Goal: Transaction & Acquisition: Download file/media

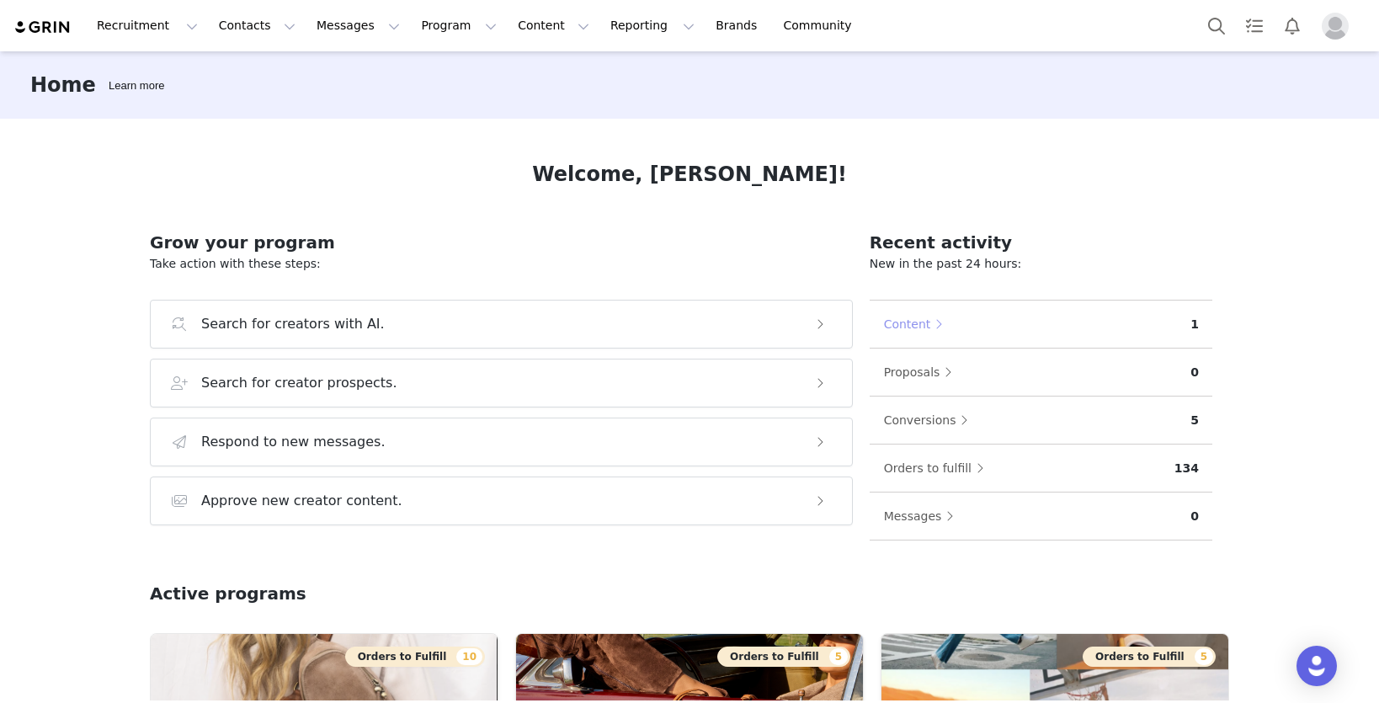
click at [904, 323] on button "Content" at bounding box center [917, 324] width 69 height 27
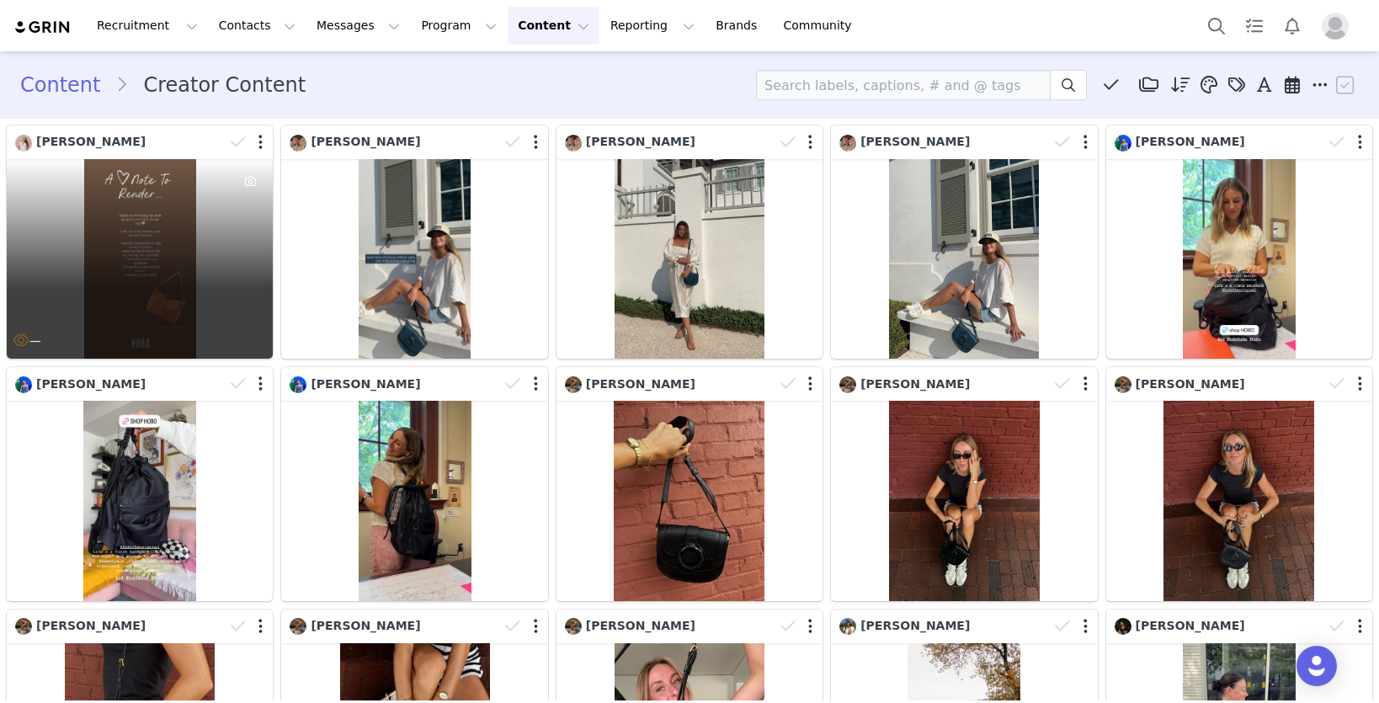
click at [152, 226] on div "—" at bounding box center [140, 259] width 266 height 200
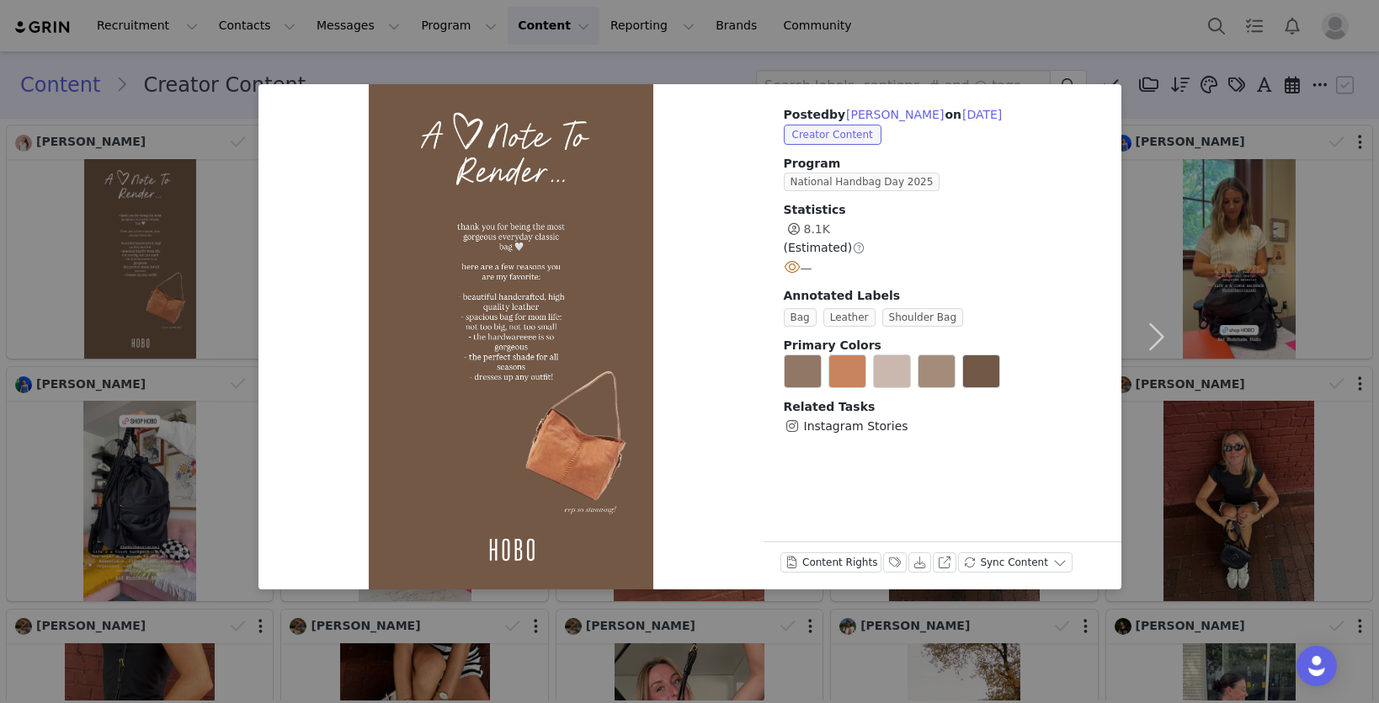
click at [152, 226] on div "Posted by [PERSON_NAME] on [DATE] Creator Content Program National Handbag Day …" at bounding box center [689, 351] width 1379 height 703
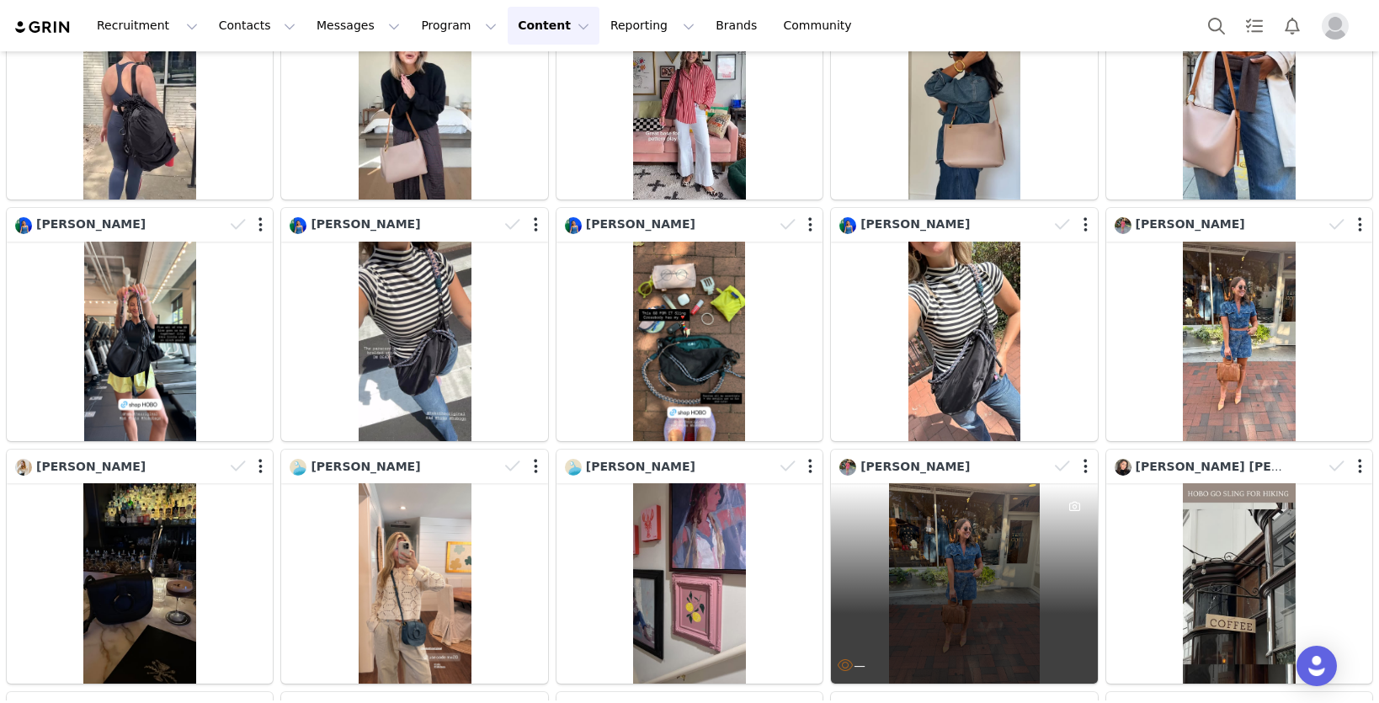
scroll to position [881, 0]
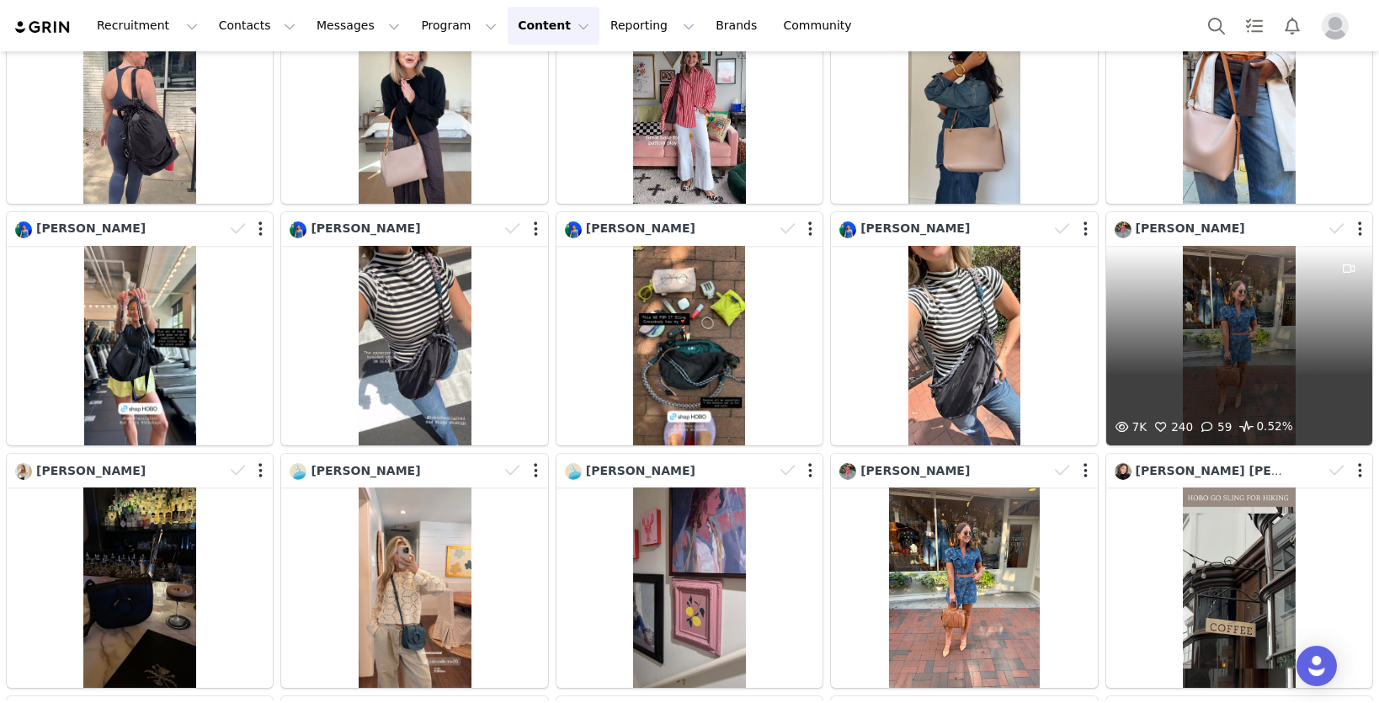
click at [1205, 325] on div "7K 240 59 0.52%" at bounding box center [1240, 346] width 266 height 200
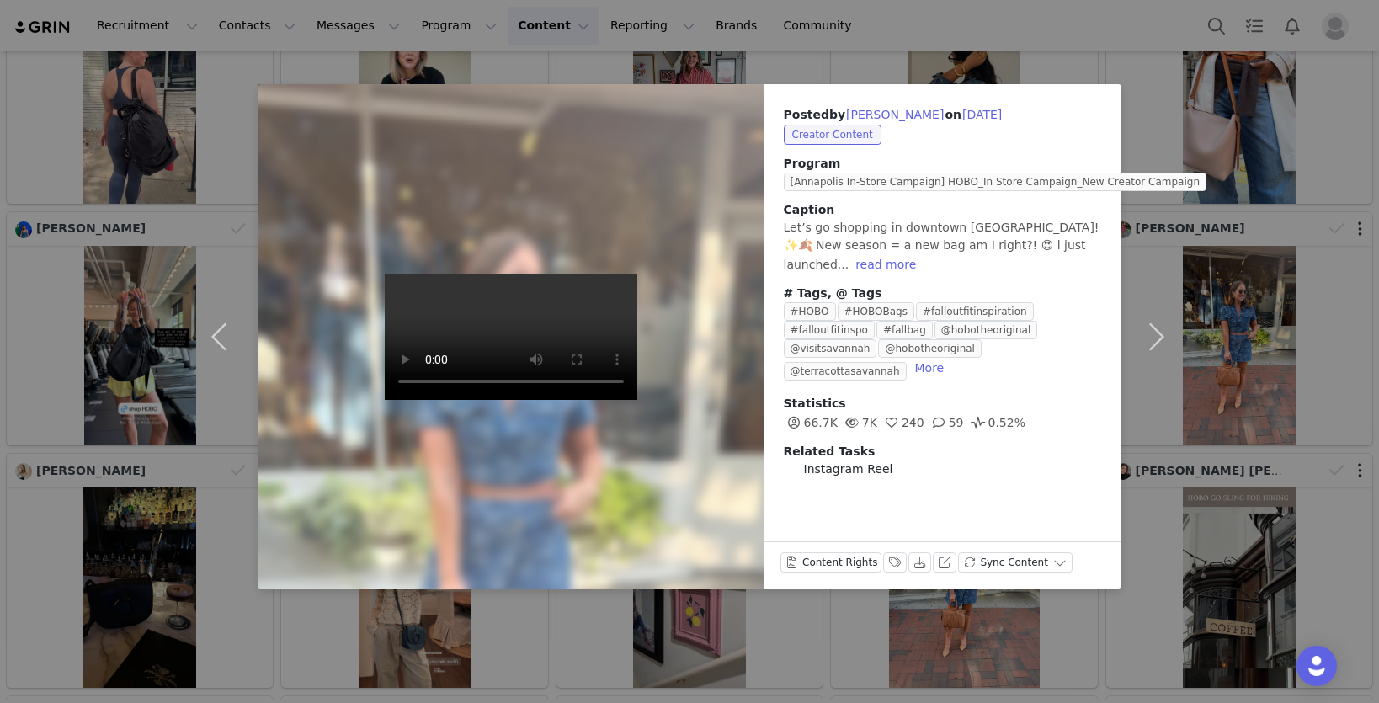
click at [1205, 325] on div "Posted by [PERSON_NAME] on [DATE] Creator Content Program [Annapolis In-Store C…" at bounding box center [689, 351] width 1379 height 703
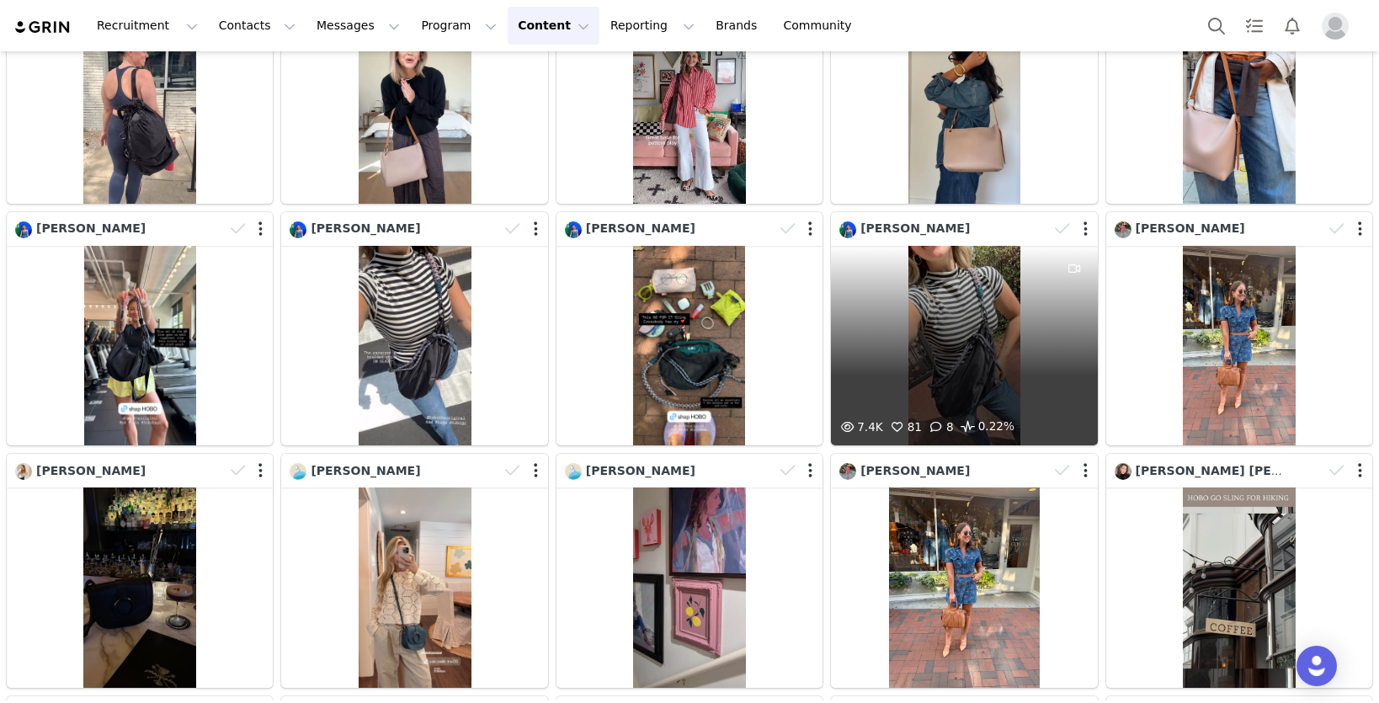
click at [1045, 336] on div "7.4K 81 8 0.22%" at bounding box center [964, 346] width 266 height 200
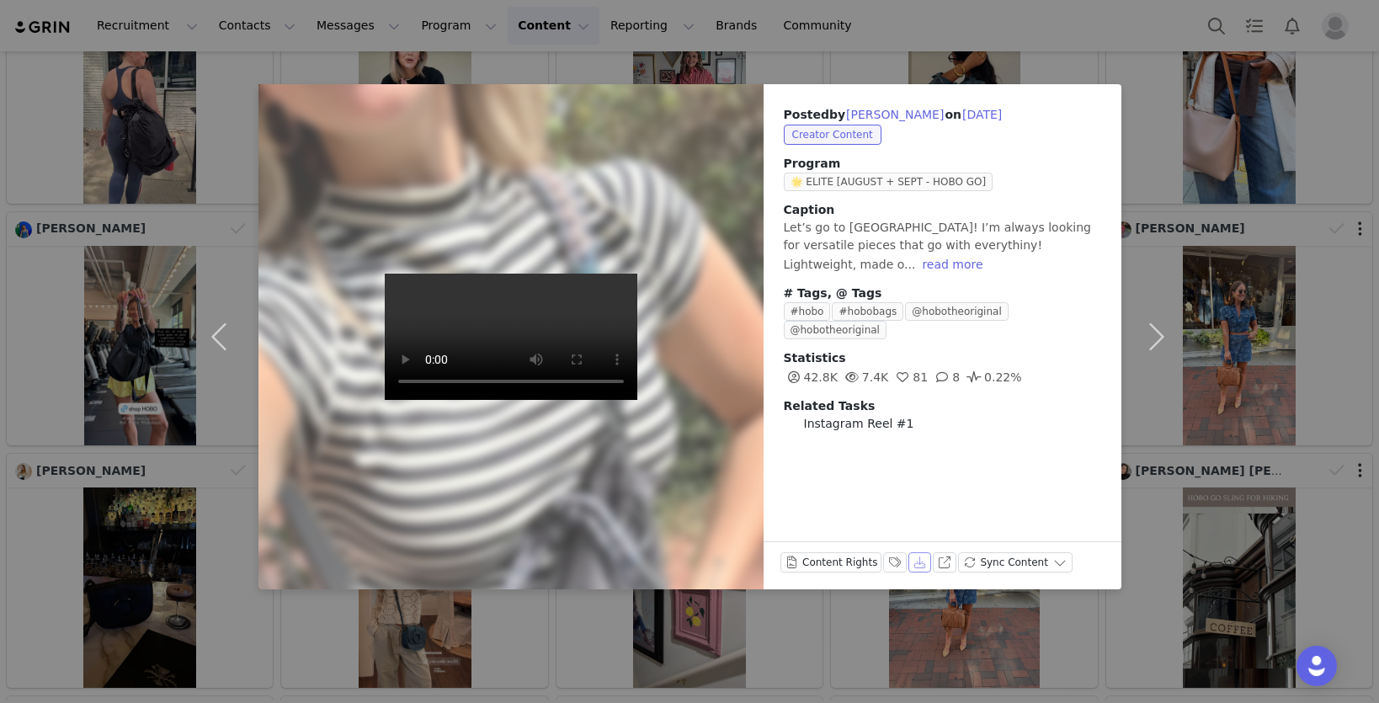
click at [911, 555] on button "Download" at bounding box center [921, 562] width 24 height 20
click at [216, 333] on button "button" at bounding box center [223, 336] width 71 height 505
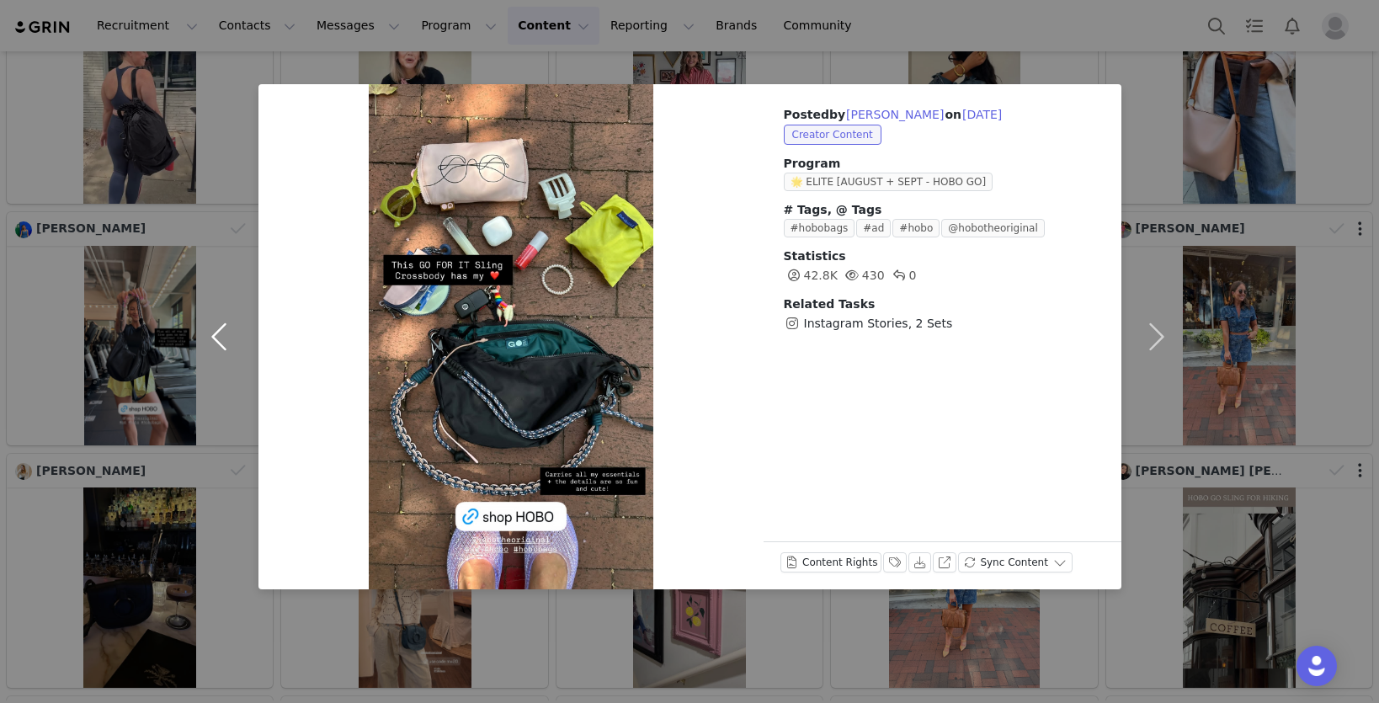
click at [216, 333] on button "button" at bounding box center [223, 336] width 71 height 505
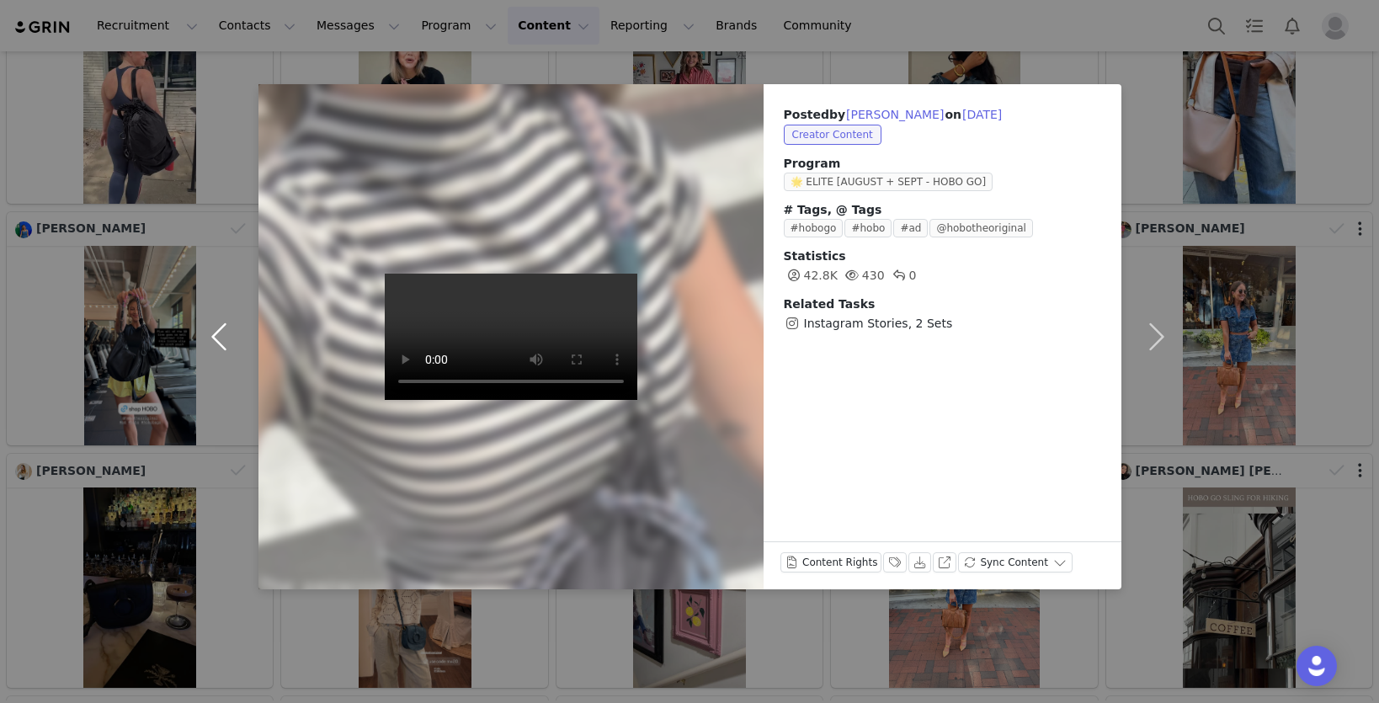
click at [216, 333] on button "button" at bounding box center [223, 336] width 71 height 505
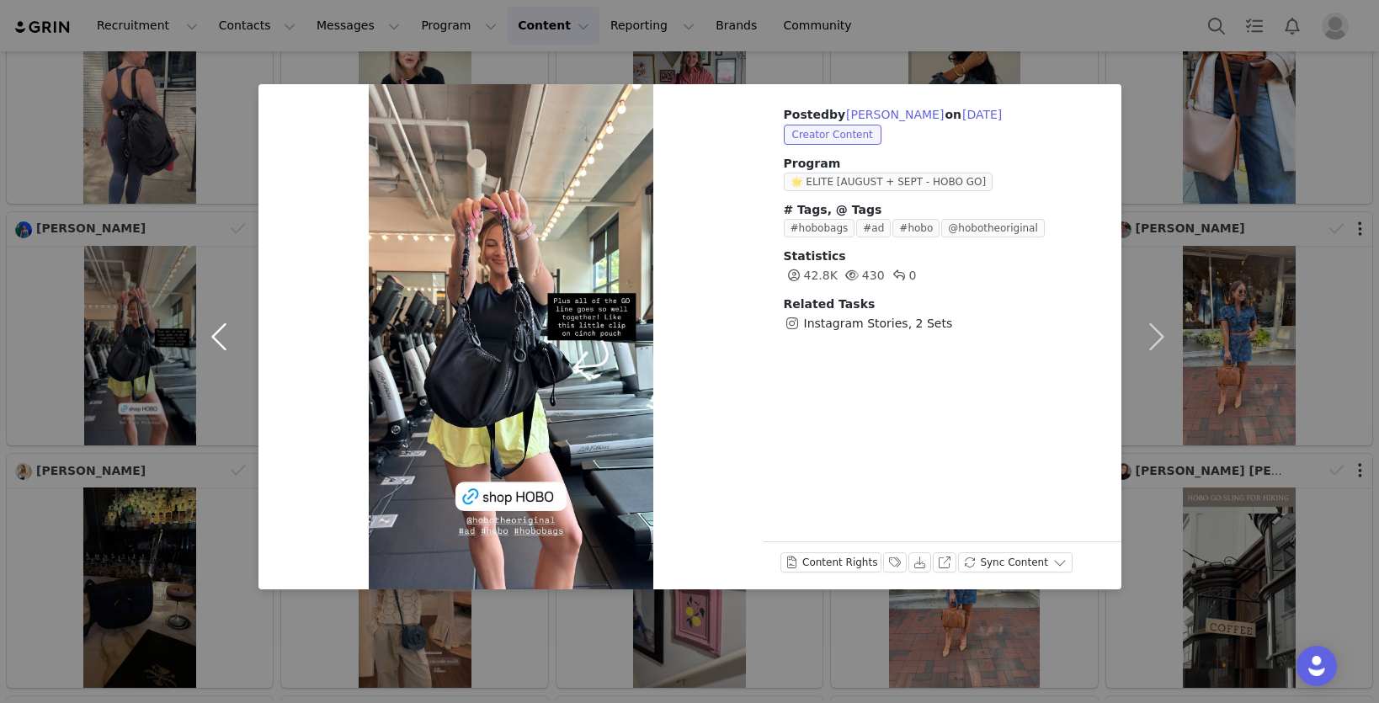
click at [216, 333] on button "button" at bounding box center [223, 336] width 71 height 505
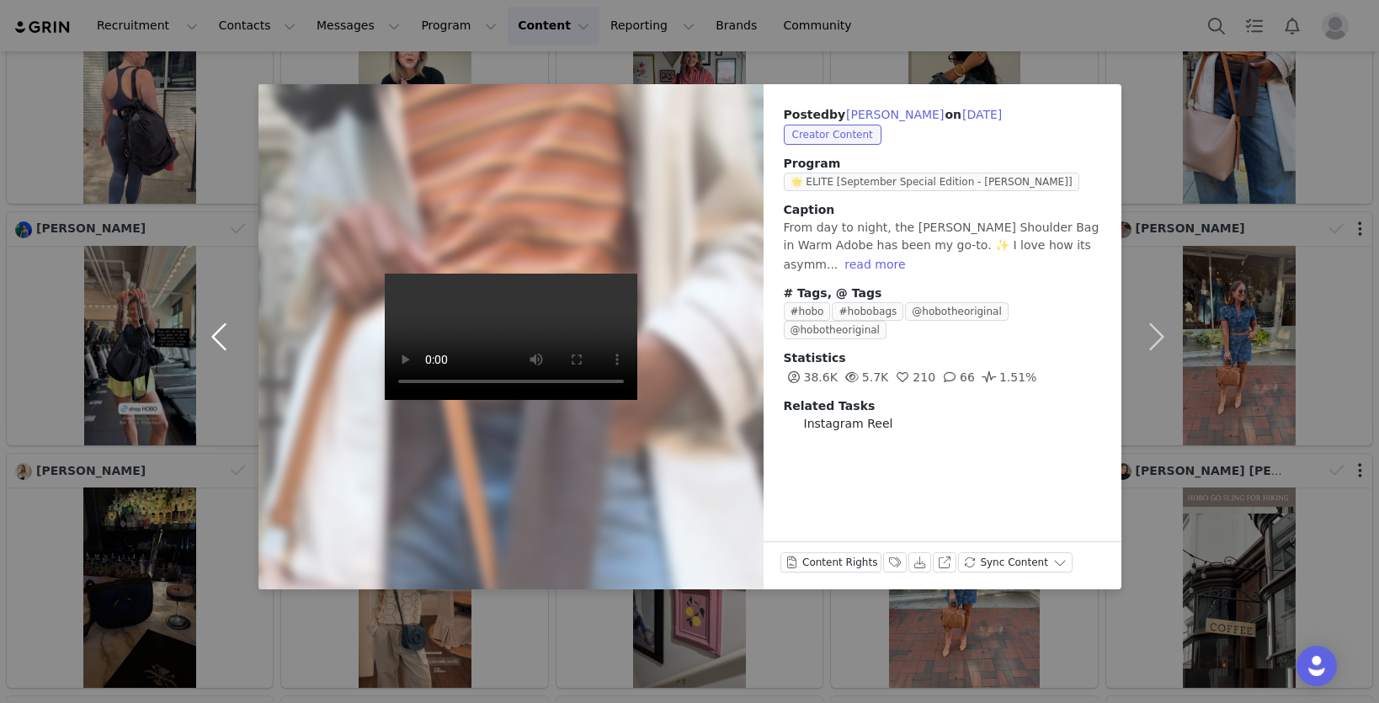
click at [216, 333] on button "button" at bounding box center [223, 336] width 71 height 505
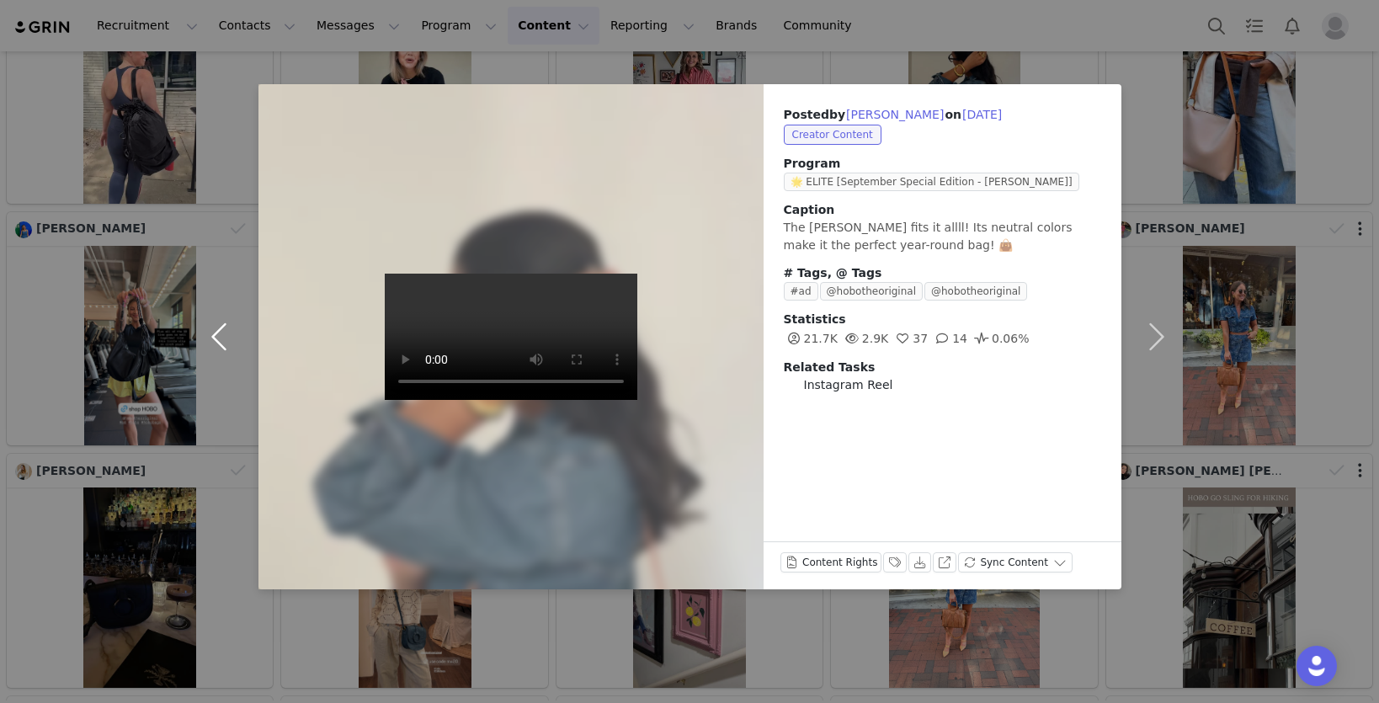
click at [216, 333] on button "button" at bounding box center [223, 336] width 71 height 505
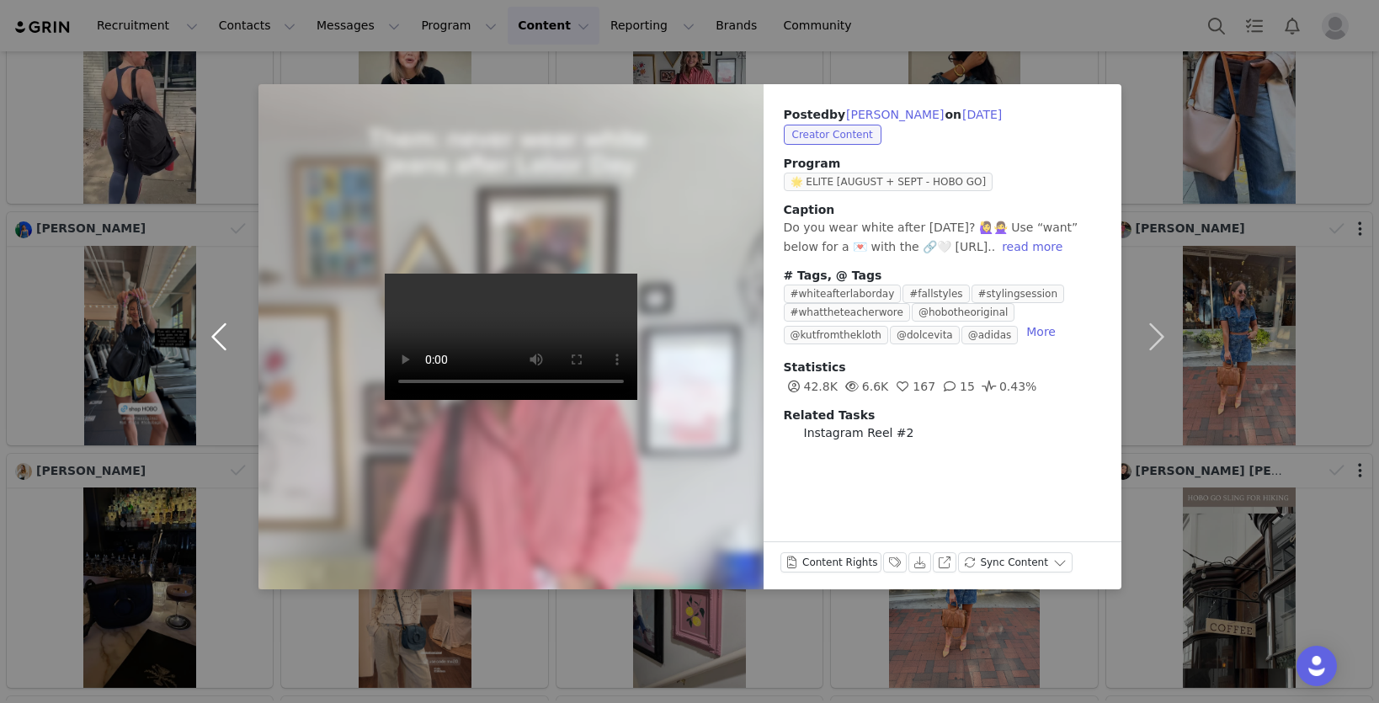
click at [216, 333] on button "button" at bounding box center [223, 336] width 71 height 505
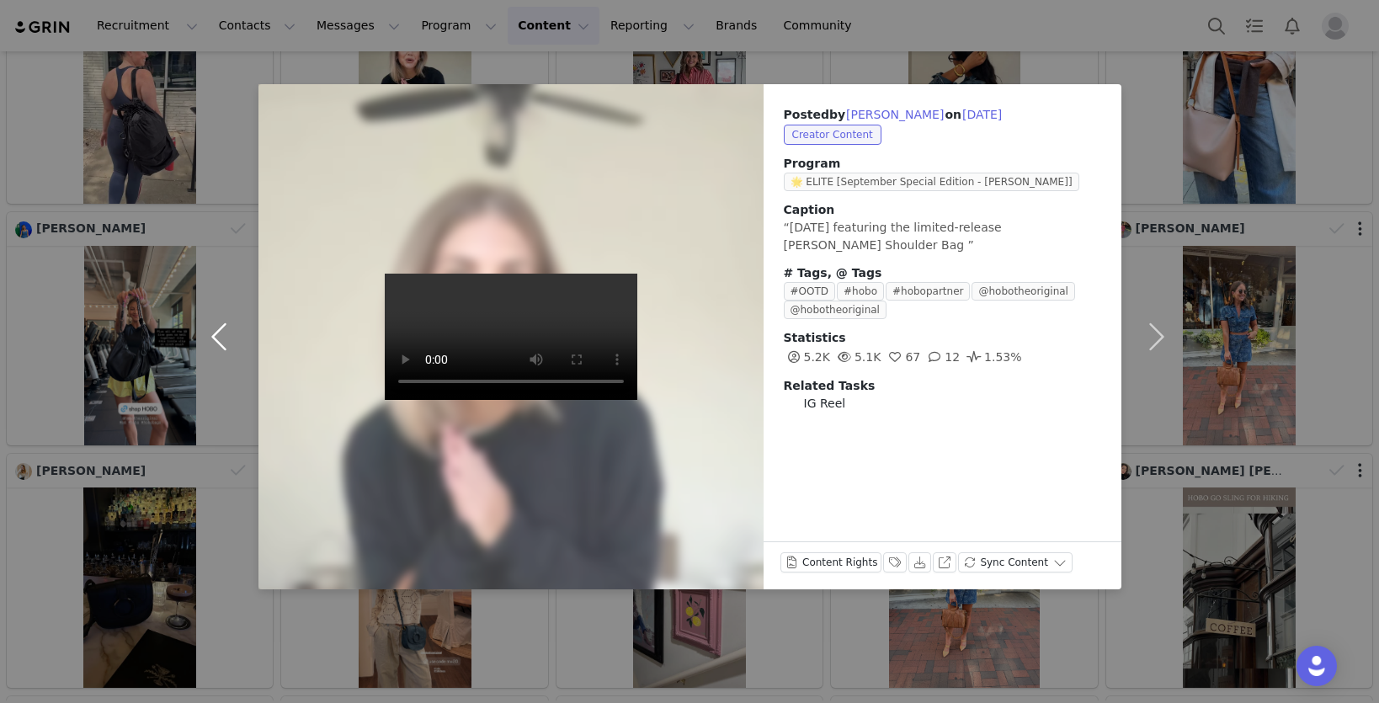
click at [216, 333] on button "button" at bounding box center [223, 336] width 71 height 505
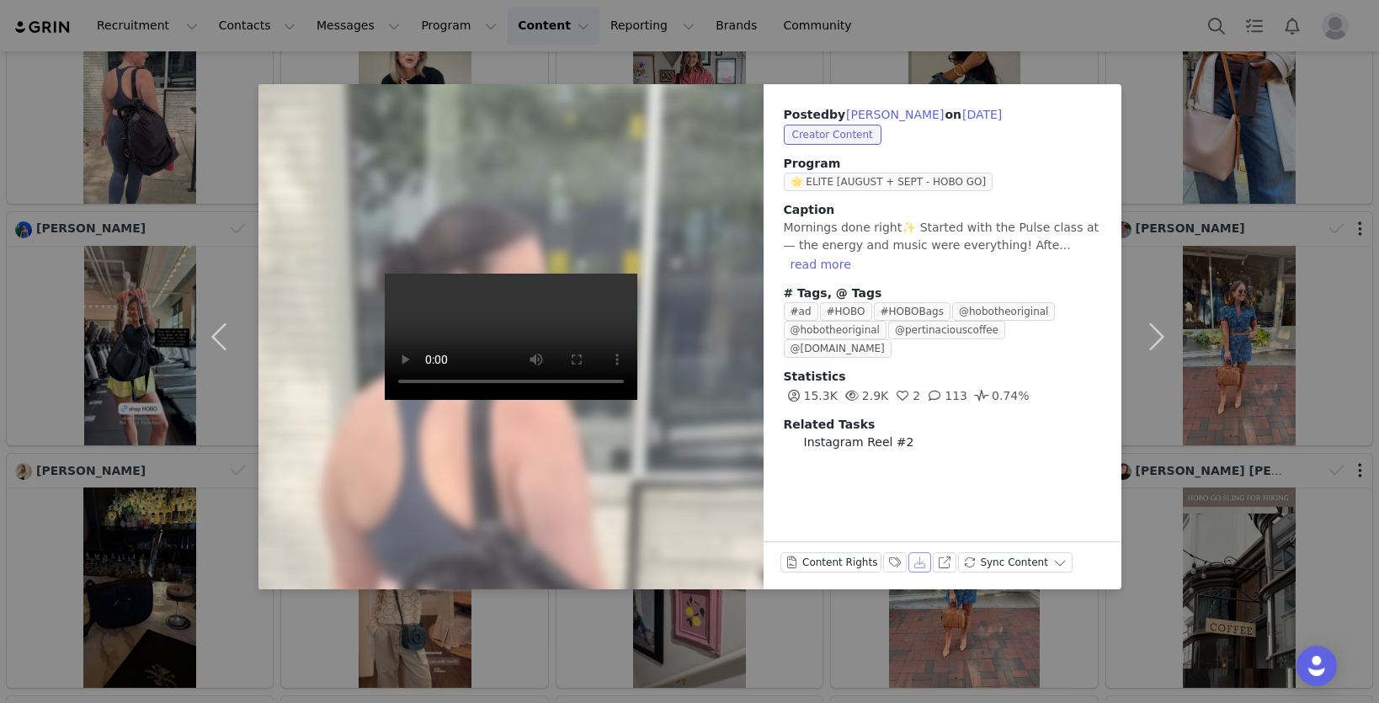
click at [918, 568] on button "Download" at bounding box center [921, 562] width 24 height 20
click at [857, 566] on button "Content Rights" at bounding box center [832, 562] width 102 height 20
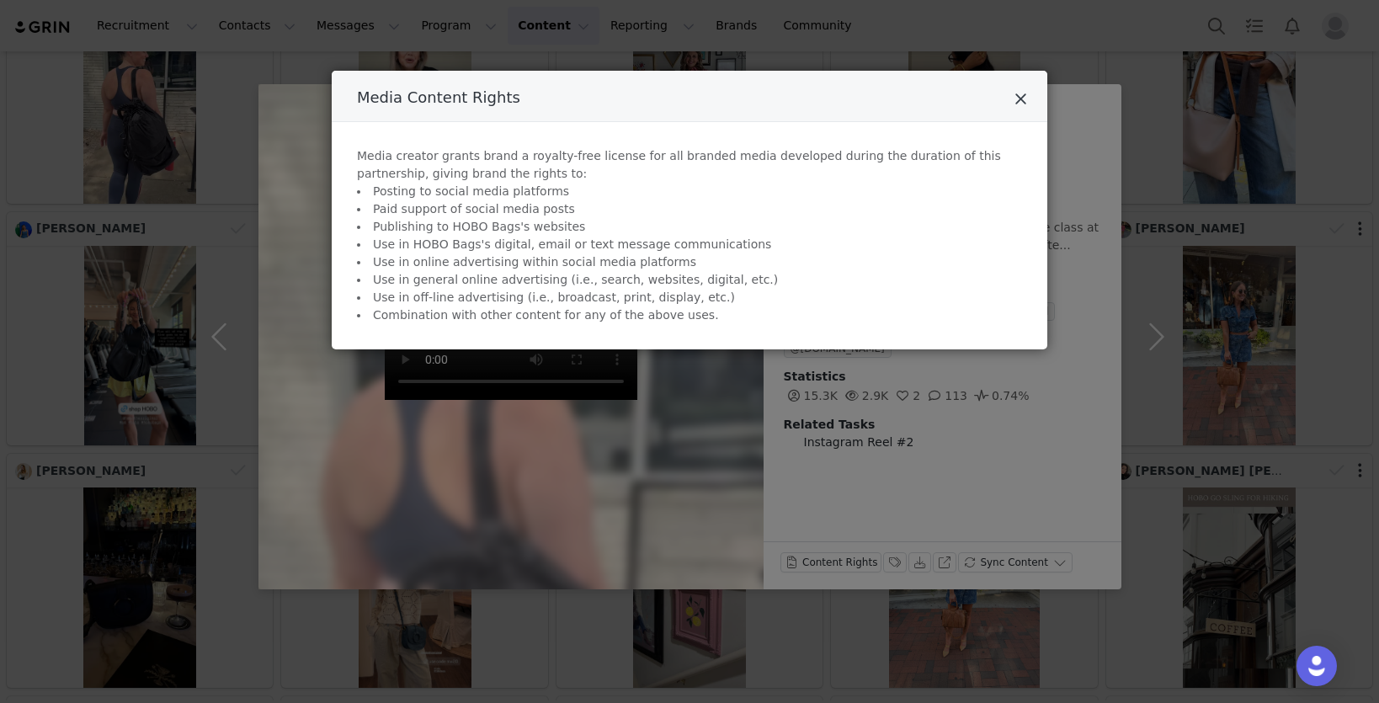
click at [1022, 106] on icon "Close" at bounding box center [1021, 99] width 13 height 17
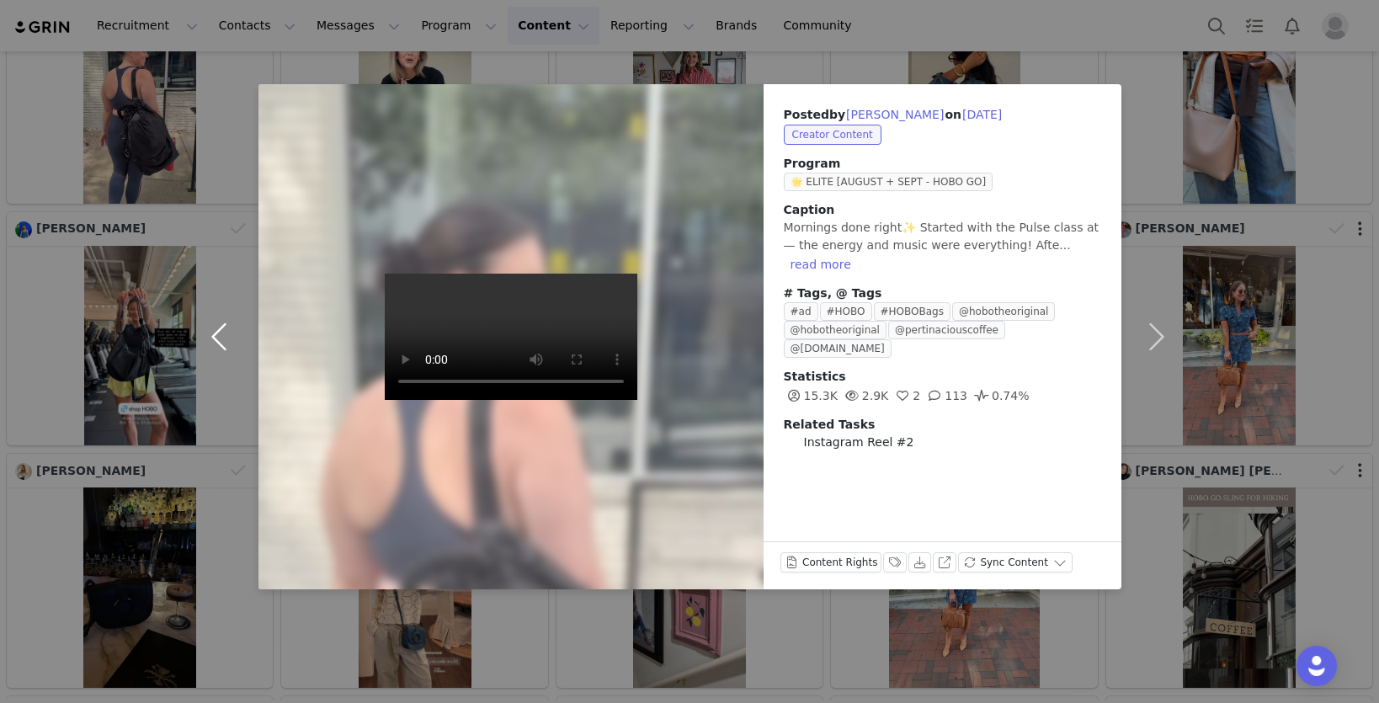
click at [220, 342] on button "button" at bounding box center [223, 336] width 71 height 505
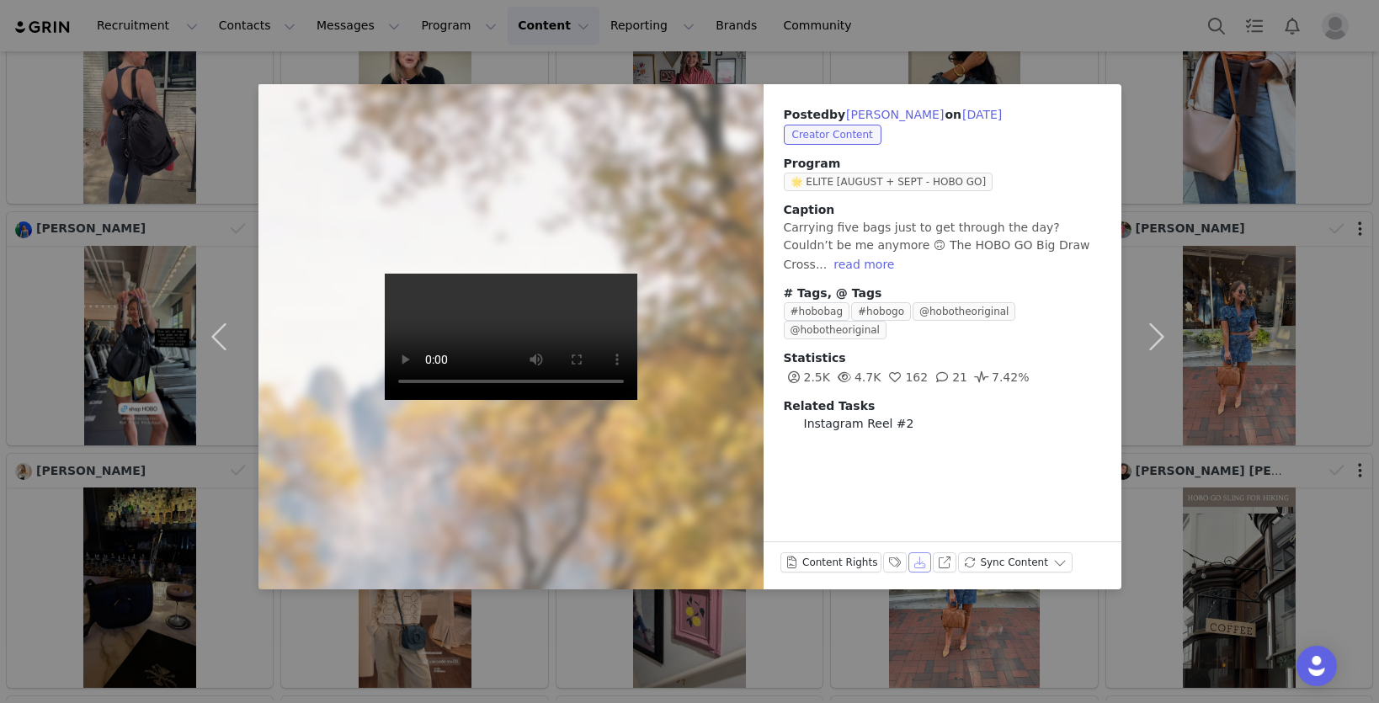
click at [922, 560] on button "Download" at bounding box center [921, 562] width 24 height 20
click at [212, 336] on button "button" at bounding box center [223, 336] width 71 height 505
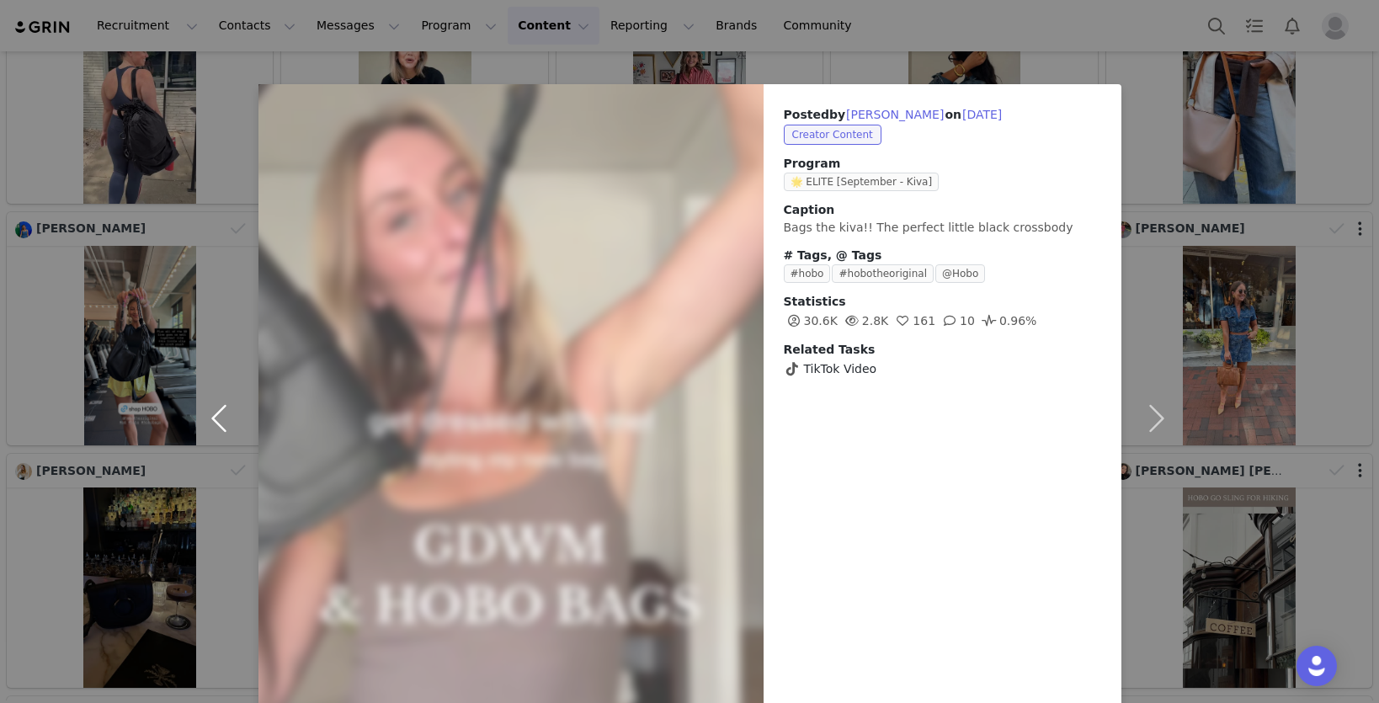
click at [224, 415] on button "button" at bounding box center [223, 418] width 71 height 668
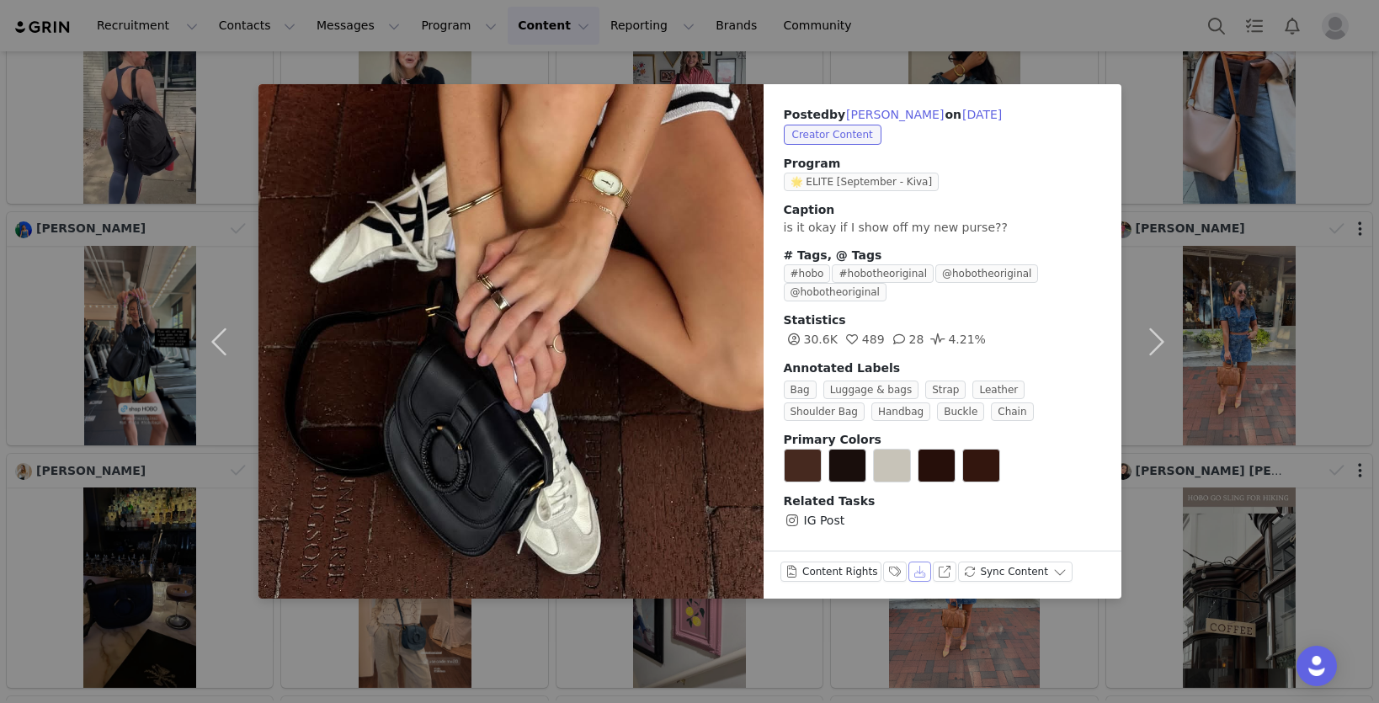
click at [918, 573] on button "Download" at bounding box center [921, 572] width 24 height 20
click at [917, 574] on button "Download" at bounding box center [921, 572] width 24 height 20
click at [218, 344] on button "button" at bounding box center [223, 341] width 71 height 515
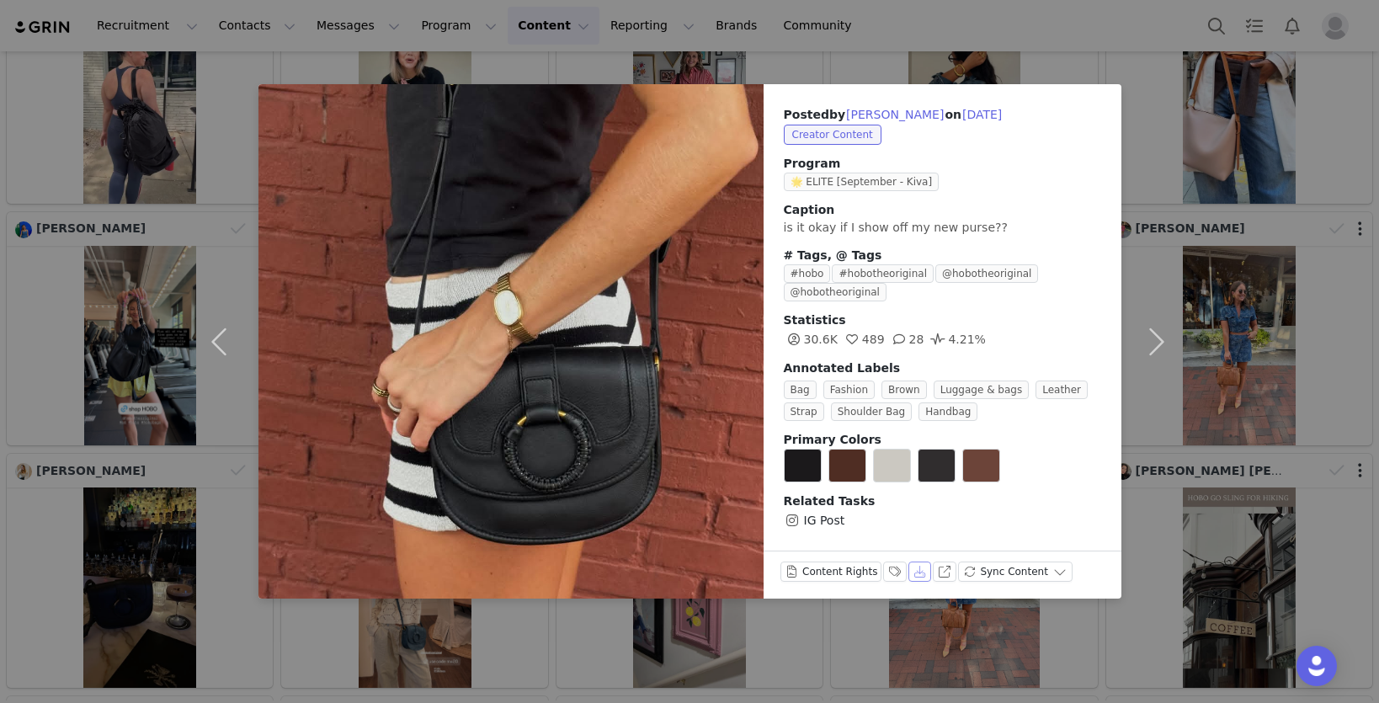
click at [915, 574] on button "Download" at bounding box center [921, 572] width 24 height 20
drag, startPoint x: 214, startPoint y: 339, endPoint x: 209, endPoint y: 323, distance: 16.8
click at [214, 338] on button "button" at bounding box center [223, 341] width 71 height 515
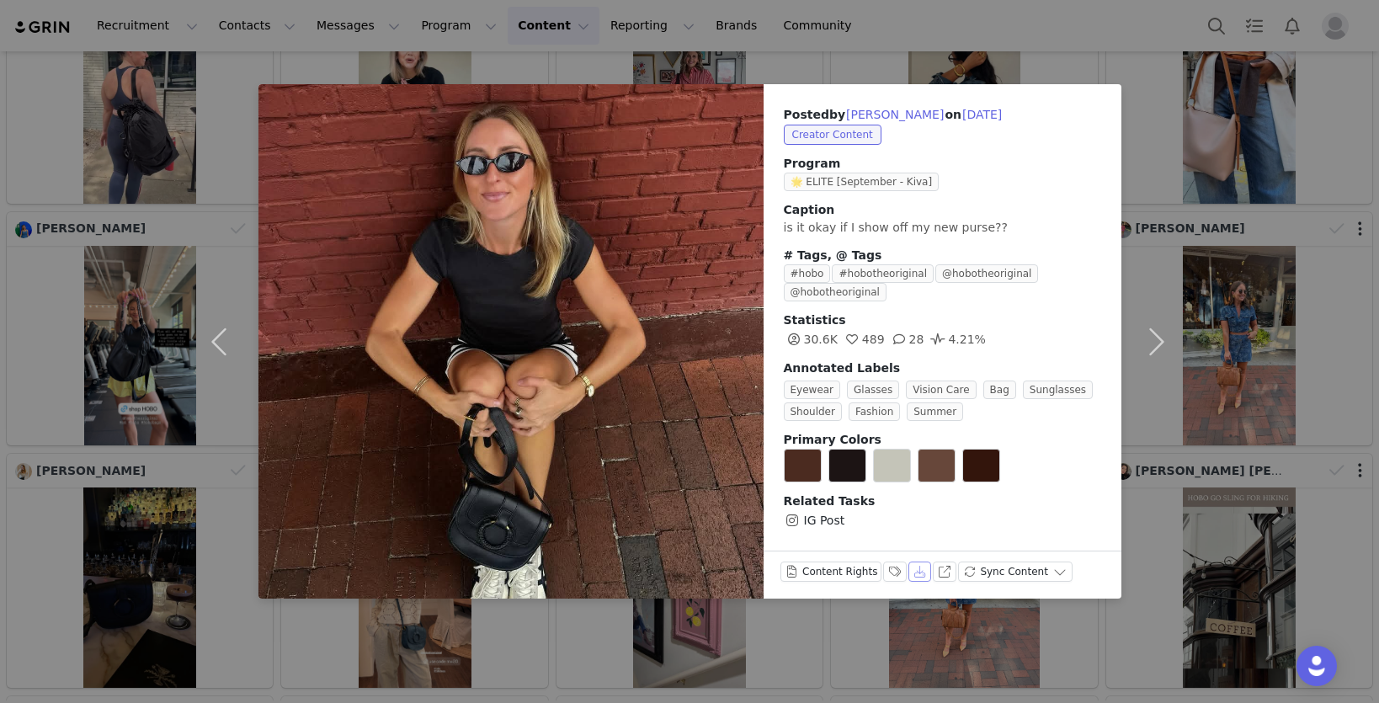
click at [914, 568] on button "Download" at bounding box center [921, 572] width 24 height 20
click at [219, 339] on button "button" at bounding box center [223, 341] width 71 height 515
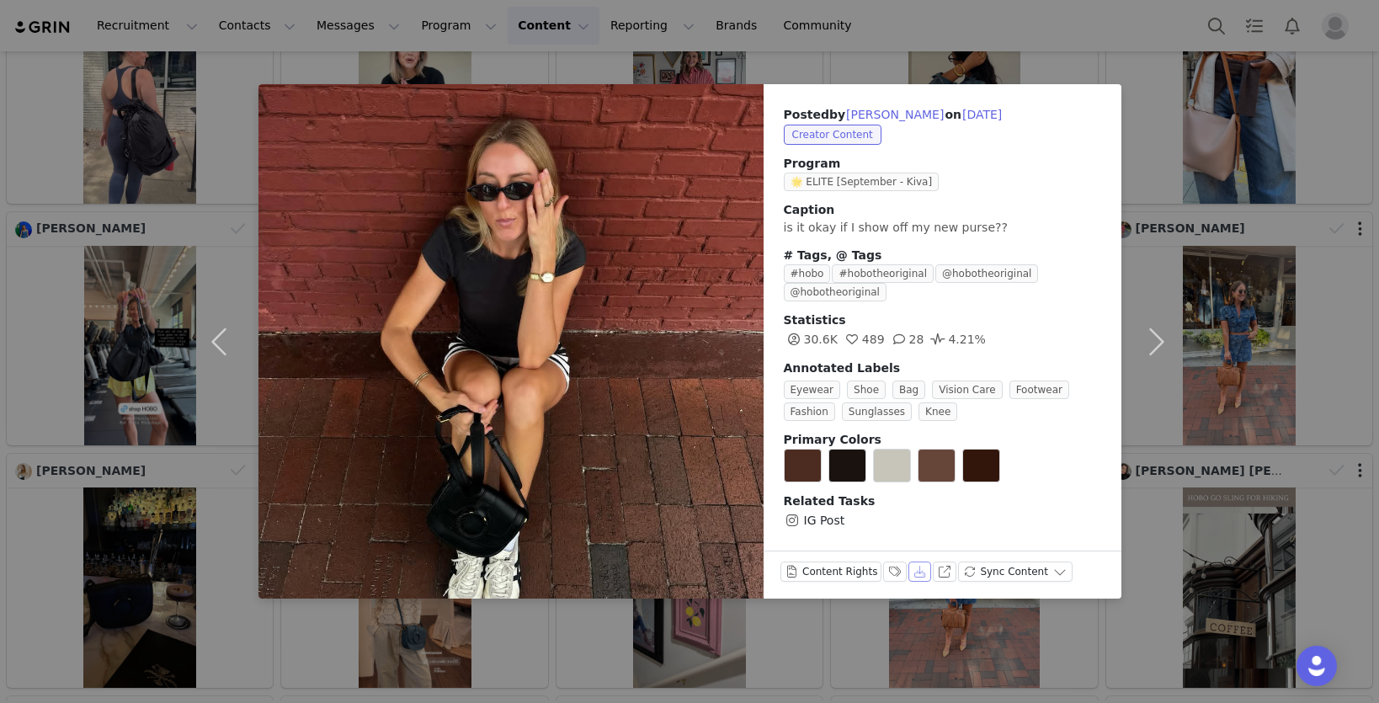
click at [921, 578] on button "Download" at bounding box center [921, 572] width 24 height 20
click at [215, 339] on button "button" at bounding box center [223, 341] width 71 height 515
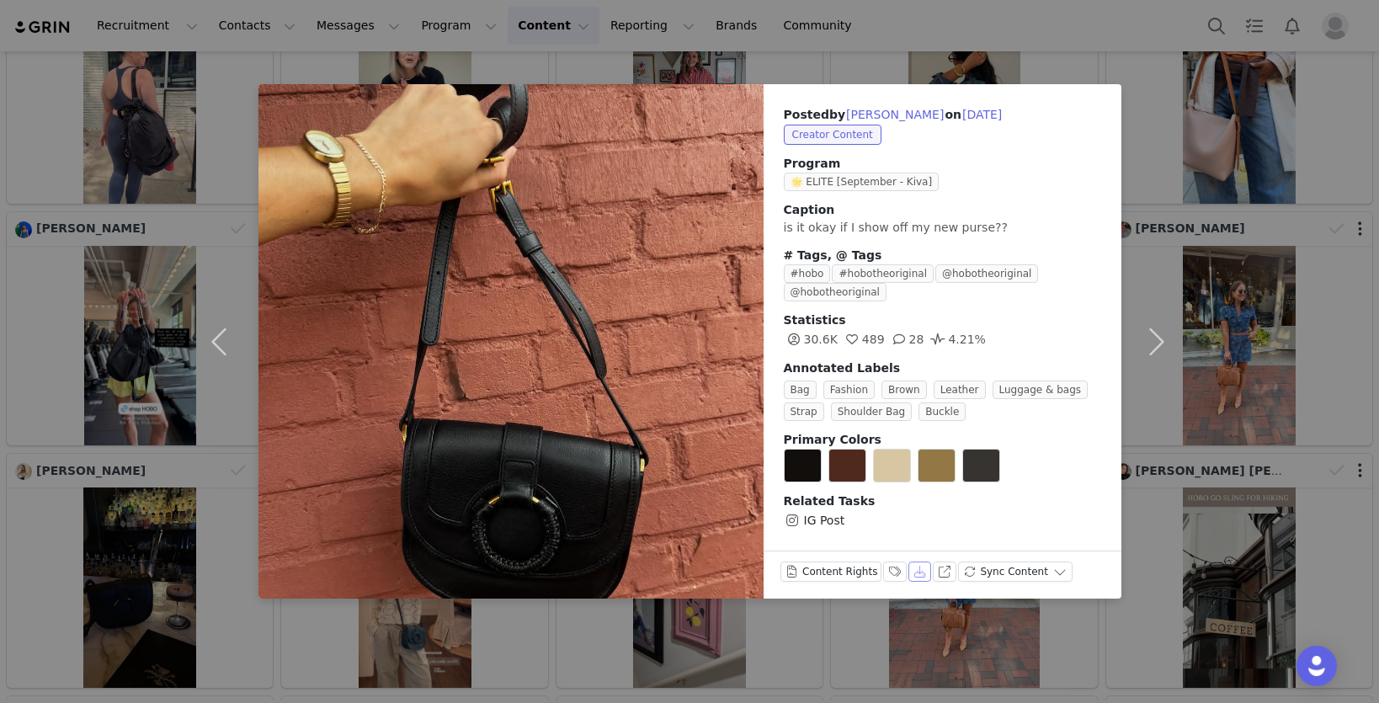
click at [918, 577] on button "Download" at bounding box center [921, 572] width 24 height 20
click at [227, 345] on button "button" at bounding box center [223, 341] width 71 height 515
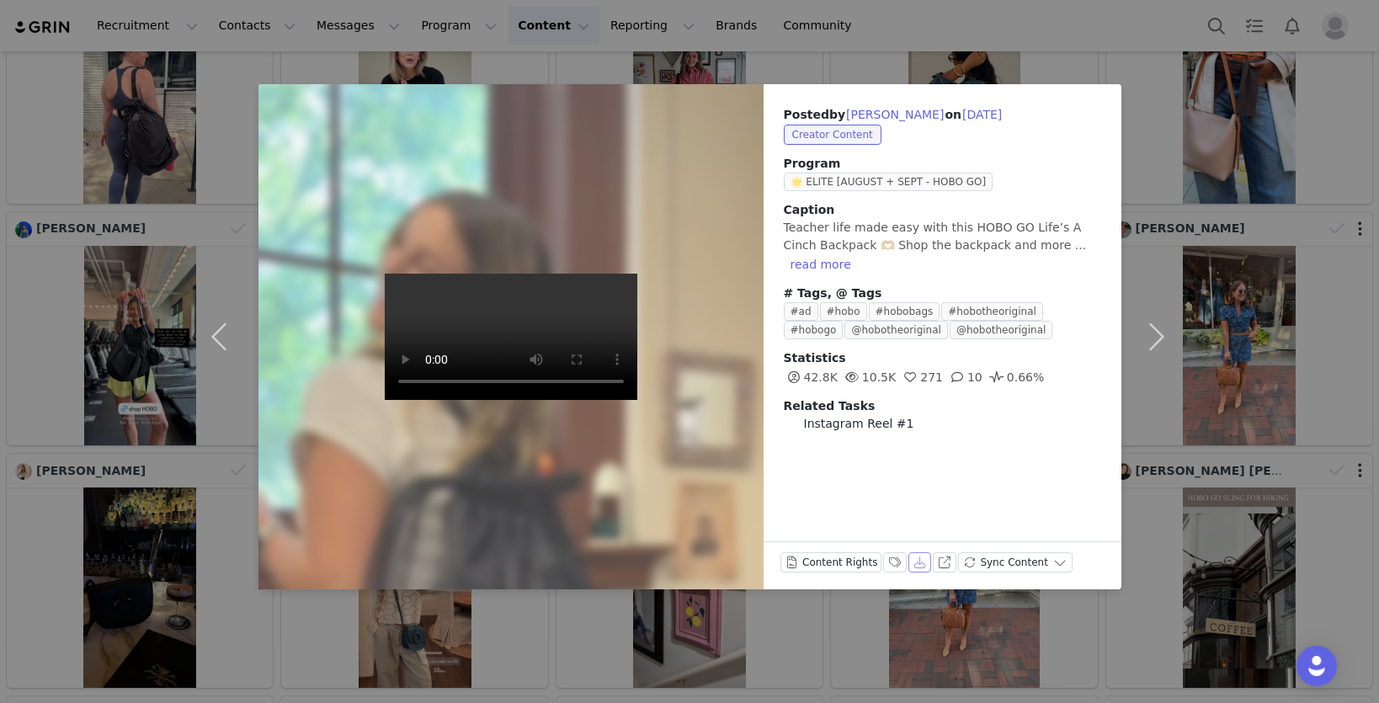
click at [909, 565] on button "Download" at bounding box center [921, 562] width 24 height 20
click at [217, 338] on button "button" at bounding box center [223, 336] width 71 height 505
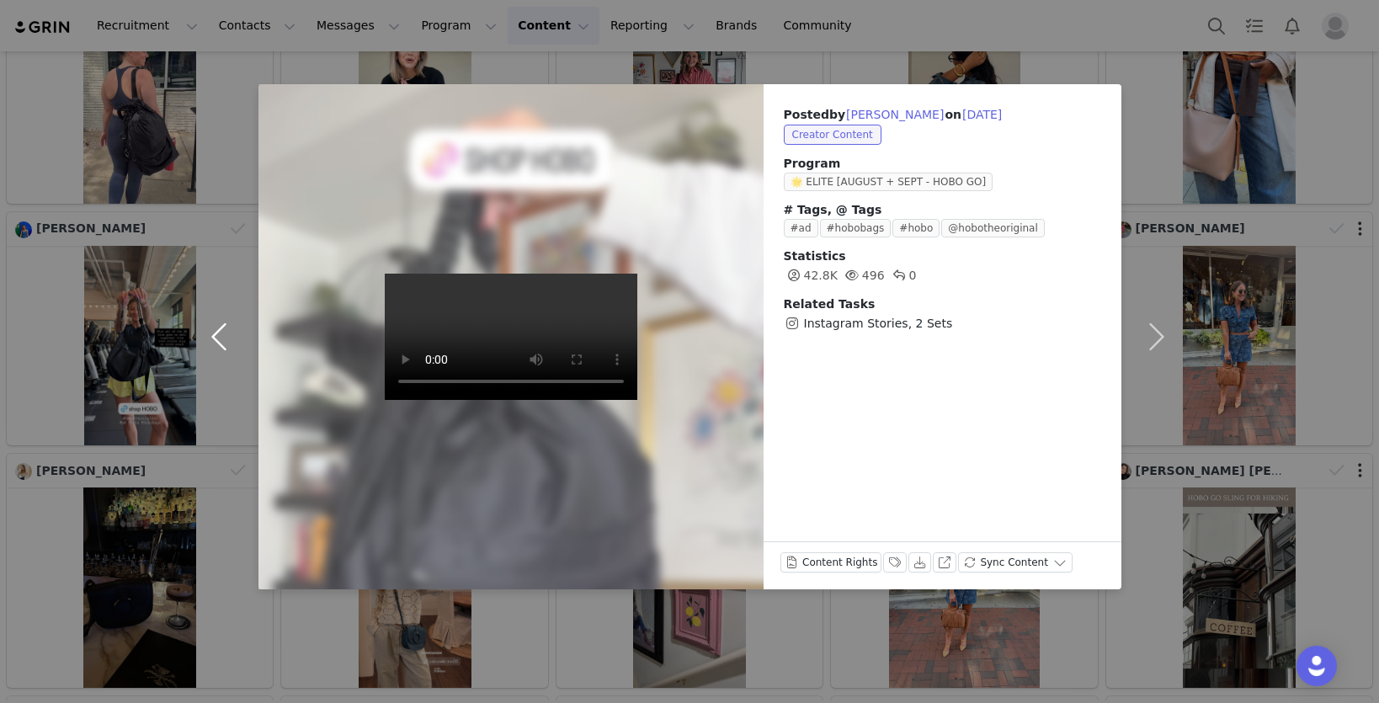
click at [217, 338] on button "button" at bounding box center [223, 336] width 71 height 505
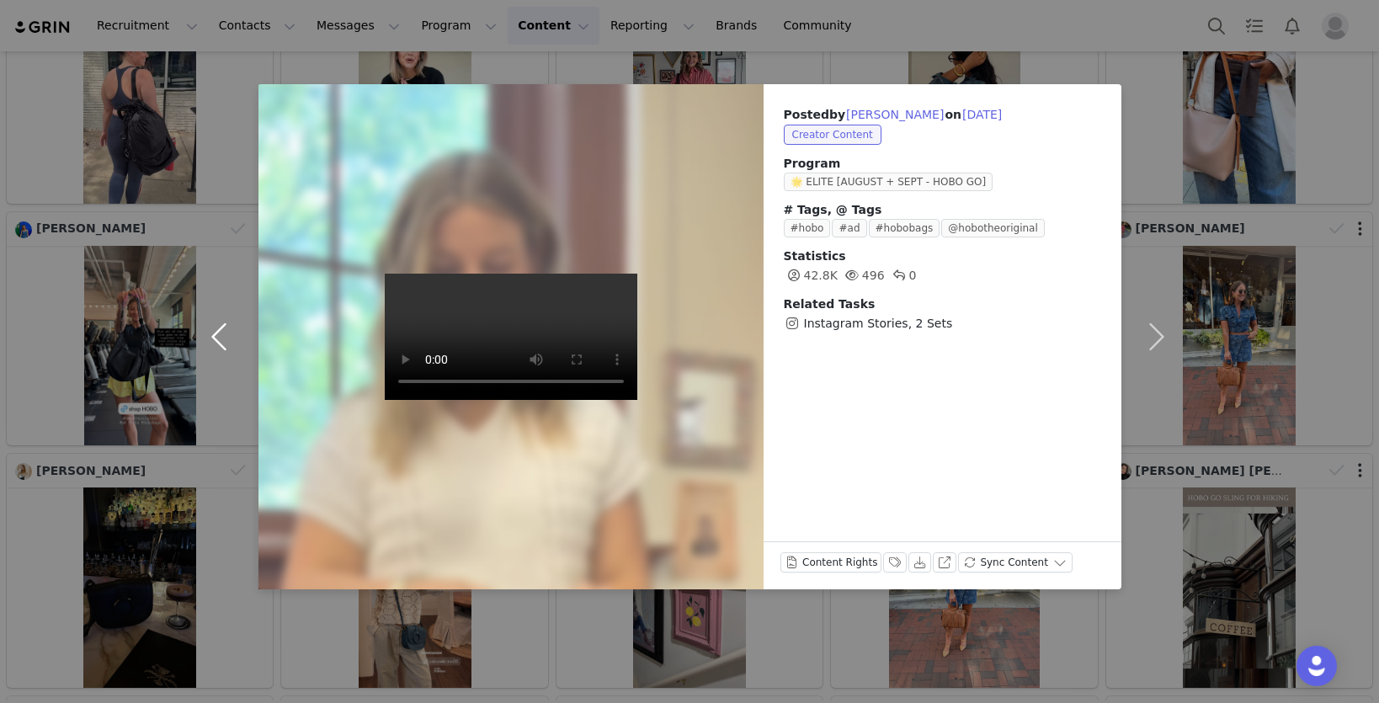
click at [217, 338] on button "button" at bounding box center [223, 336] width 71 height 505
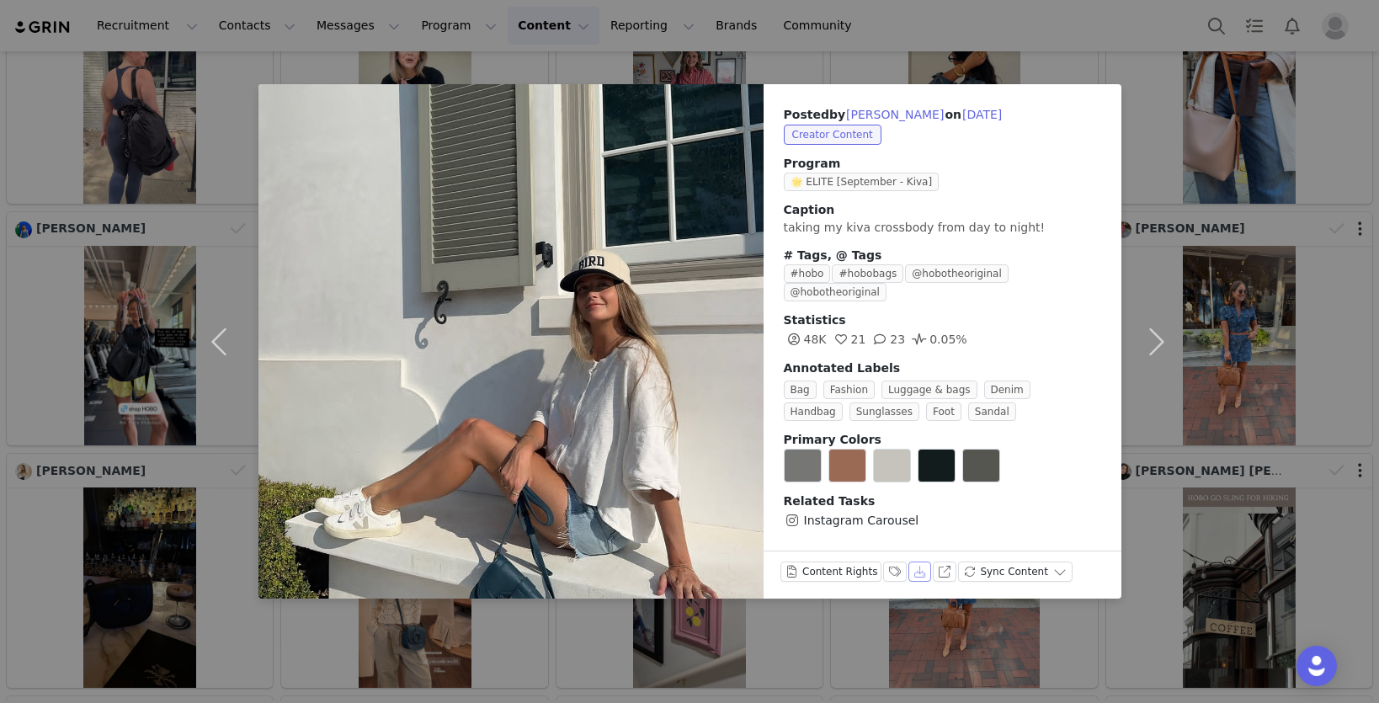
click at [913, 564] on button "Download" at bounding box center [921, 572] width 24 height 20
click at [221, 338] on button "button" at bounding box center [223, 341] width 71 height 515
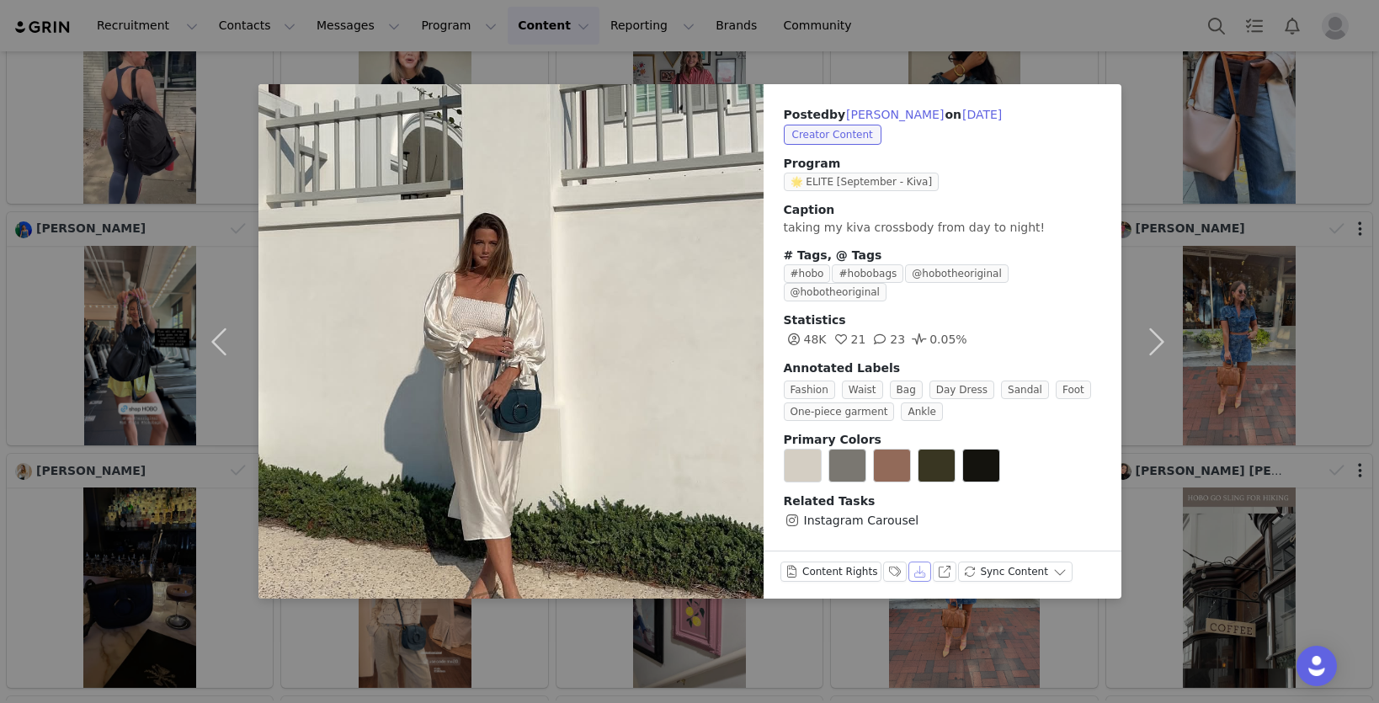
click at [913, 562] on button "Download" at bounding box center [921, 572] width 24 height 20
click at [216, 338] on button "button" at bounding box center [223, 341] width 71 height 515
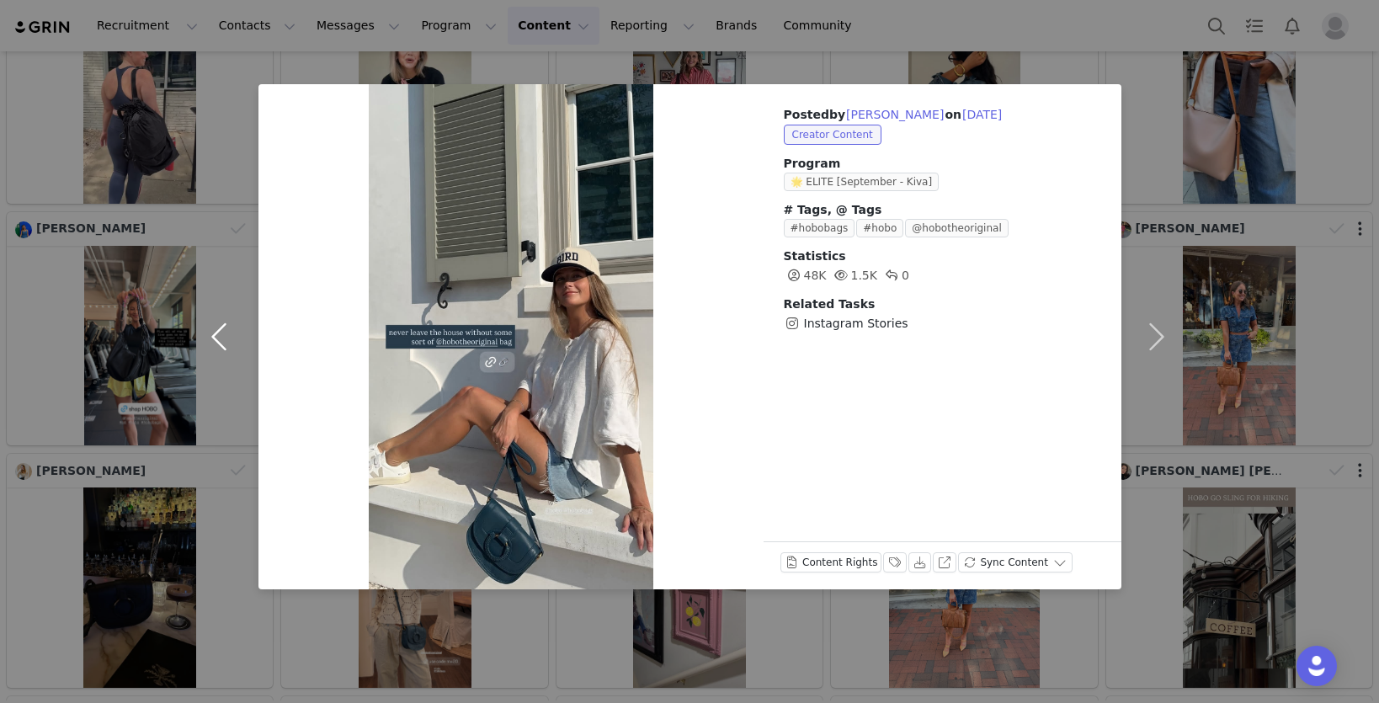
click at [200, 329] on button "button" at bounding box center [223, 336] width 71 height 505
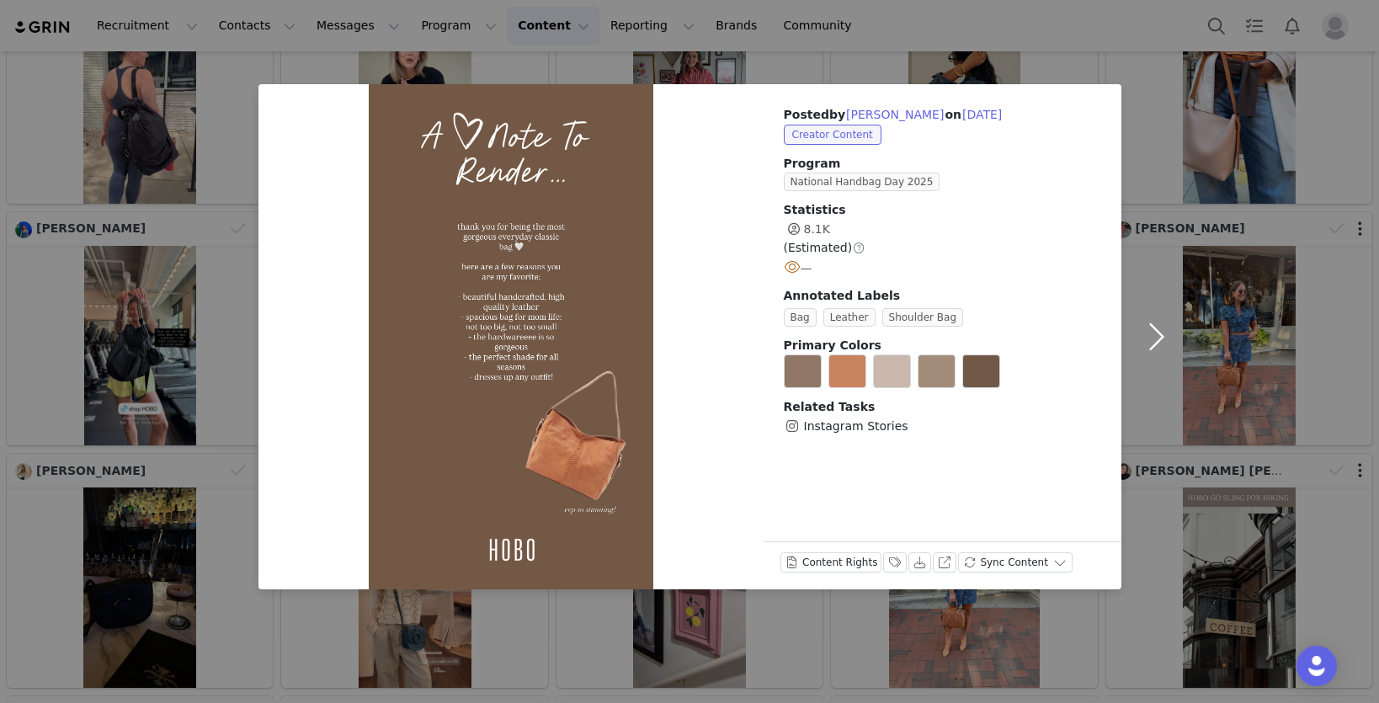
click at [200, 329] on div "Posted by [PERSON_NAME] on [DATE] Creator Content Program National Handbag Day …" at bounding box center [689, 351] width 1379 height 703
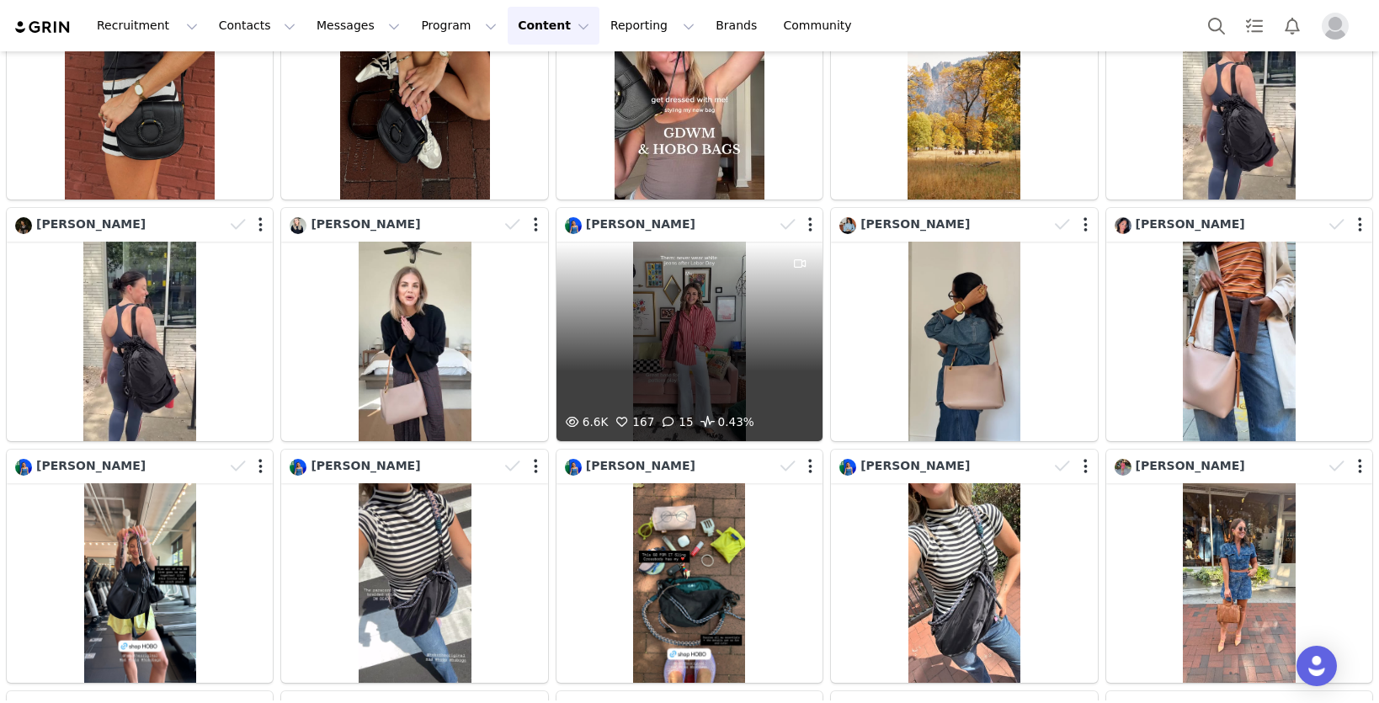
scroll to position [664, 0]
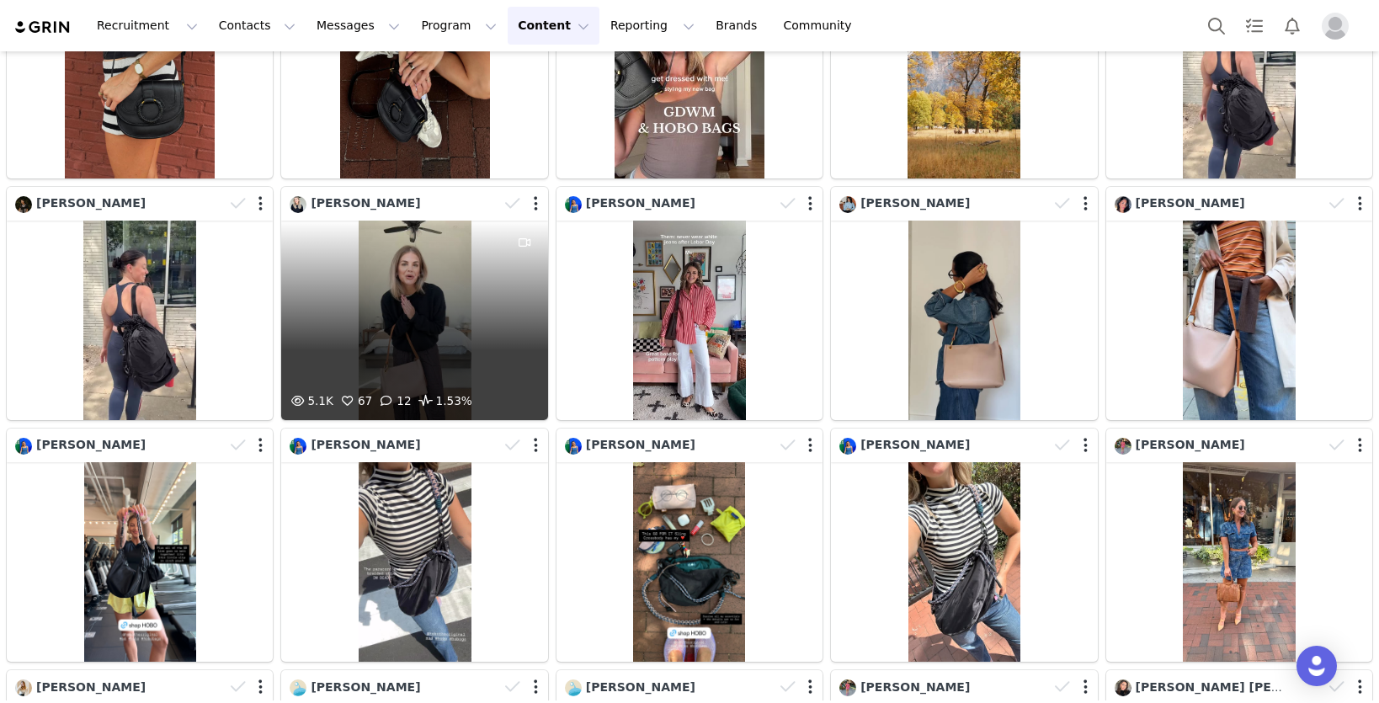
click at [466, 264] on div "5.1K 67 12 1.53%" at bounding box center [414, 321] width 266 height 200
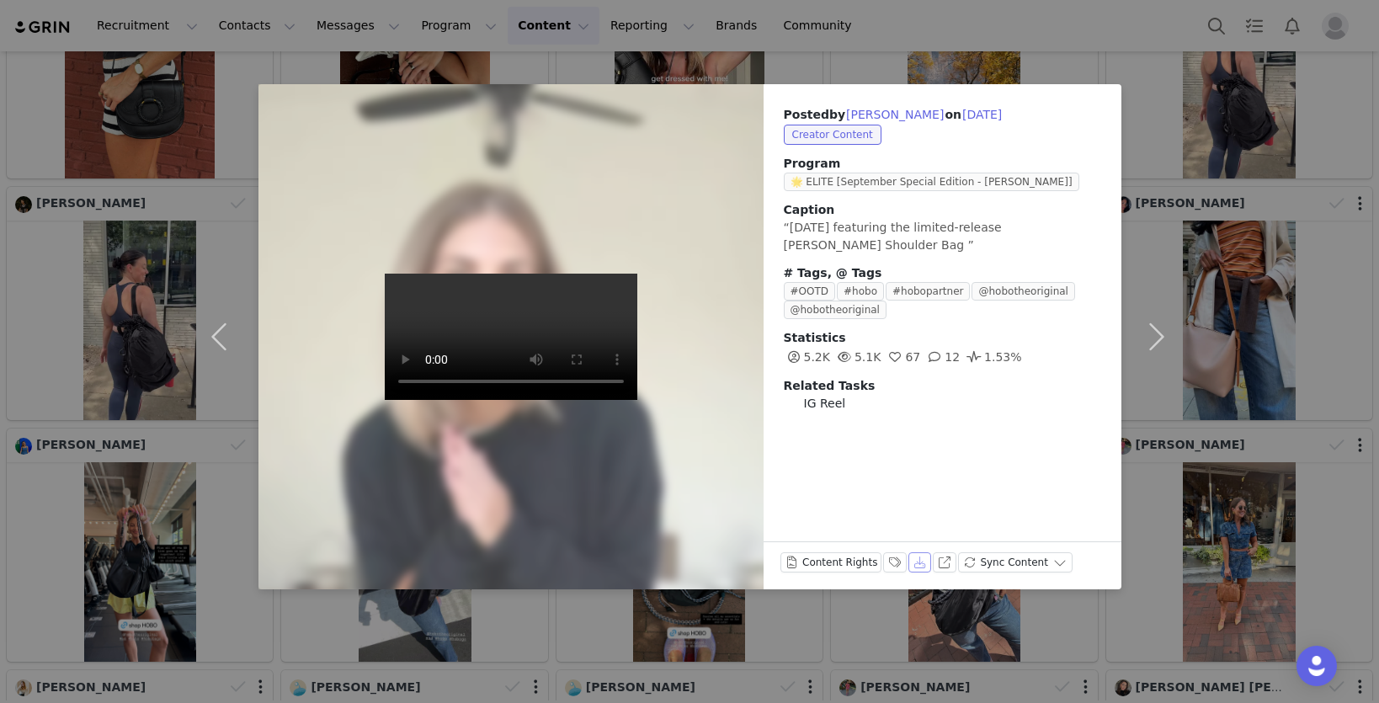
click at [914, 567] on button "Download" at bounding box center [921, 562] width 24 height 20
click at [1144, 278] on button "button" at bounding box center [1157, 336] width 71 height 505
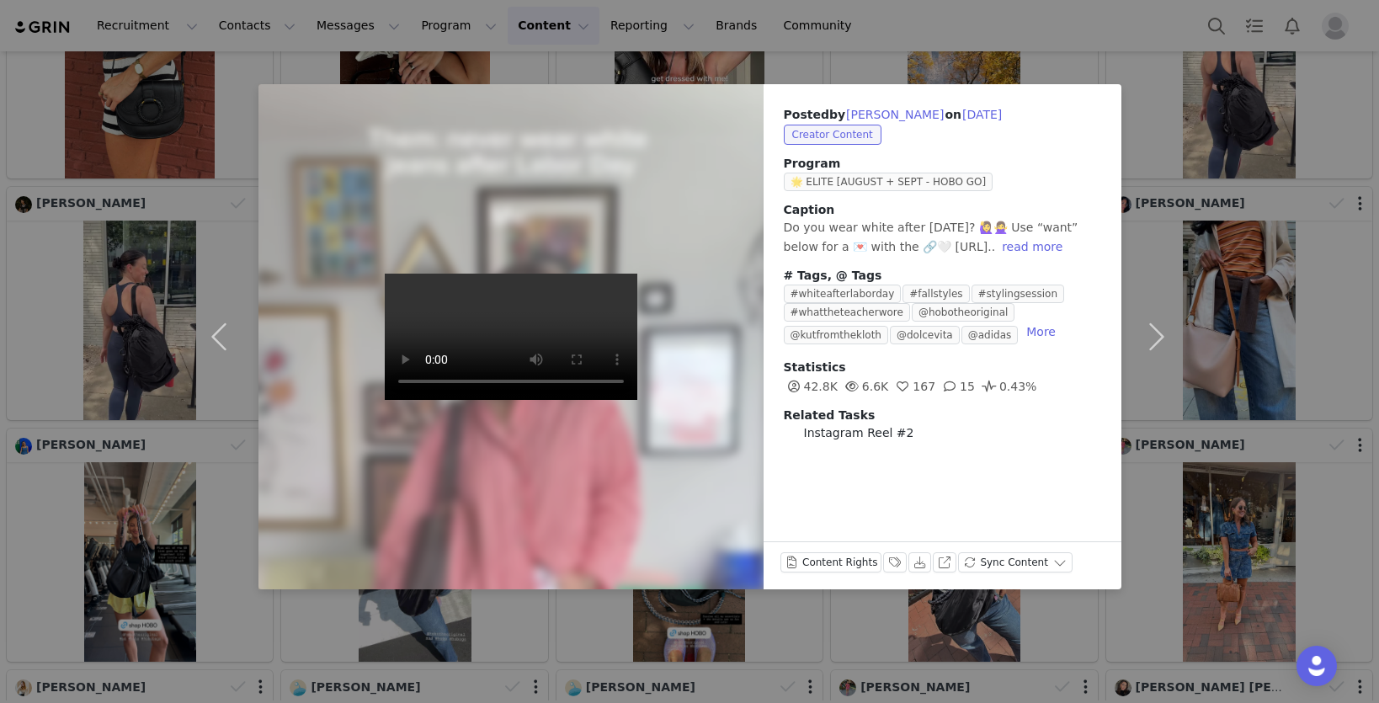
click at [1210, 274] on div "Posted by [PERSON_NAME] on [DATE] Creator Content Program 🌟 ELITE [AUGUST + SEP…" at bounding box center [689, 351] width 1379 height 703
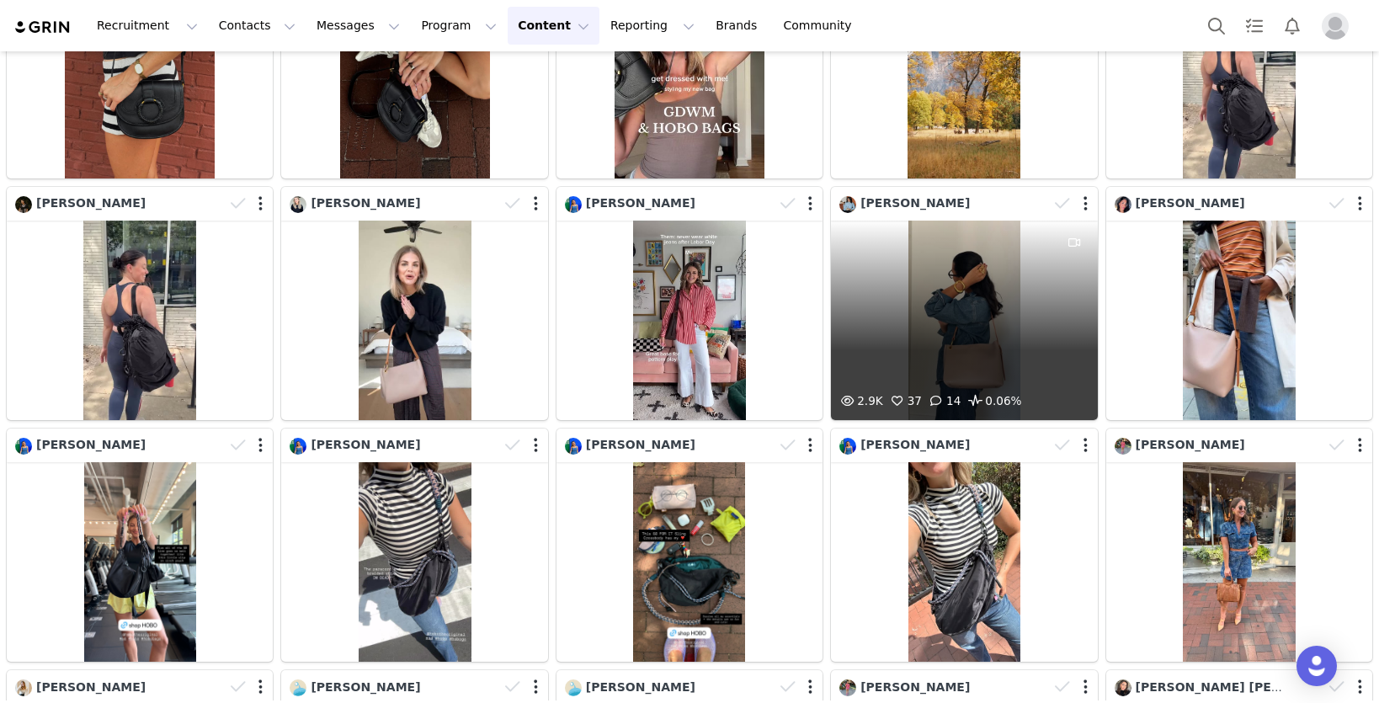
click at [1008, 311] on div "2.9K 37 14 0.06%" at bounding box center [964, 321] width 266 height 200
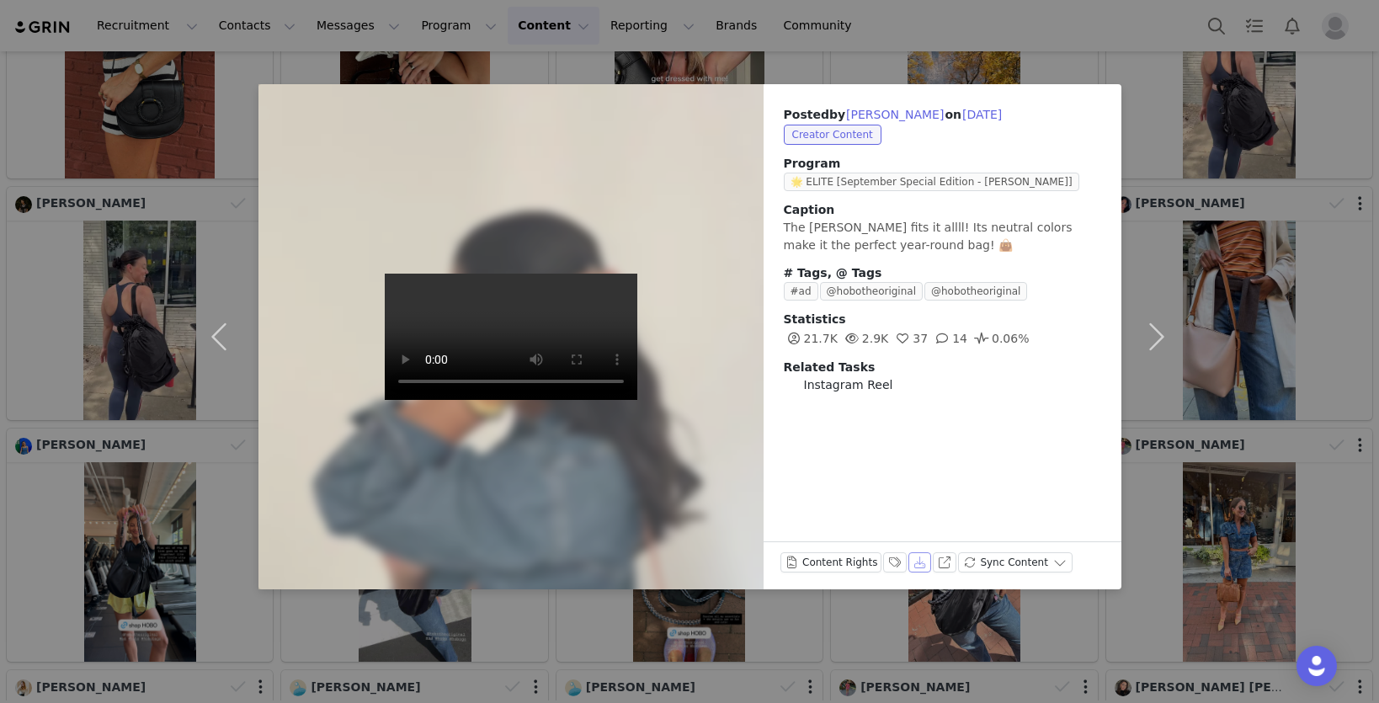
click at [920, 557] on button "Download" at bounding box center [921, 562] width 24 height 20
drag, startPoint x: 1200, startPoint y: 344, endPoint x: 1213, endPoint y: 332, distance: 17.9
click at [1201, 344] on div "Posted by [PERSON_NAME] on [DATE] Creator Content Program 🌟 ELITE [September Sp…" at bounding box center [689, 351] width 1379 height 703
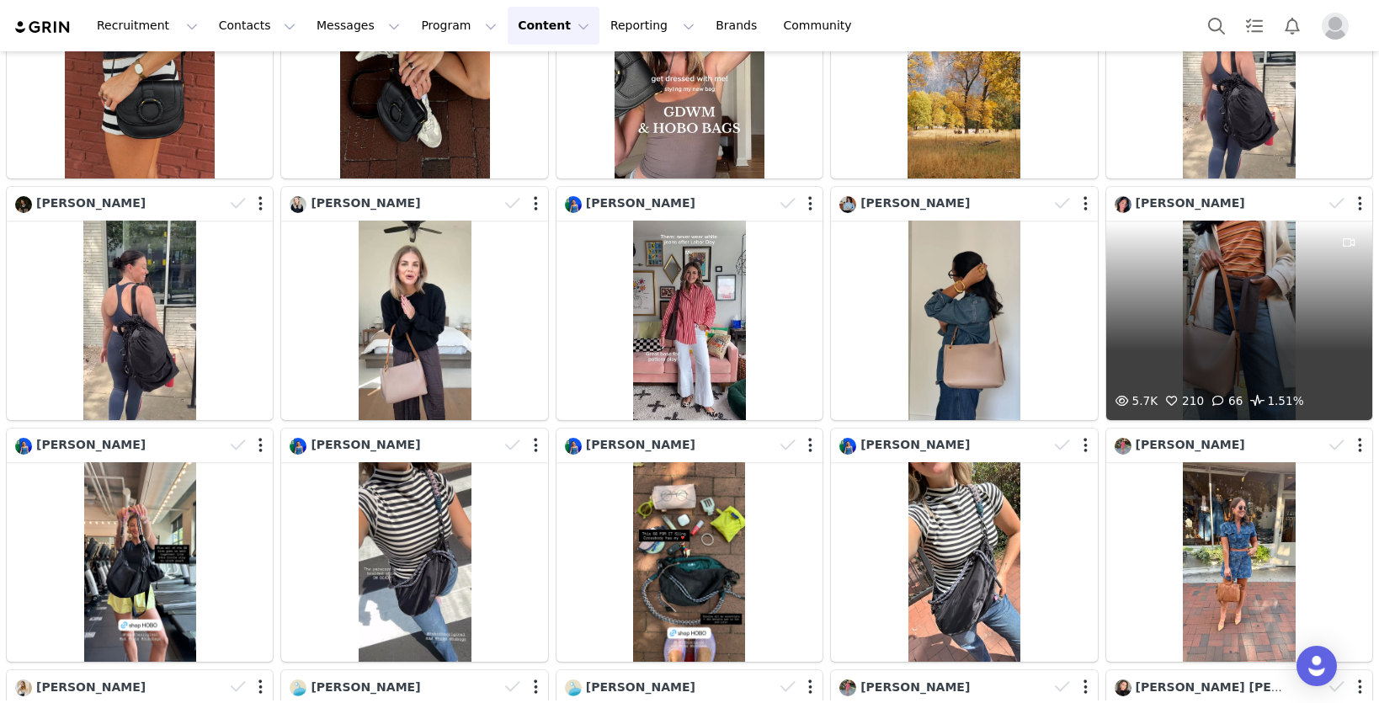
click at [1245, 285] on div "5.7K 210 66 1.51%" at bounding box center [1240, 321] width 266 height 200
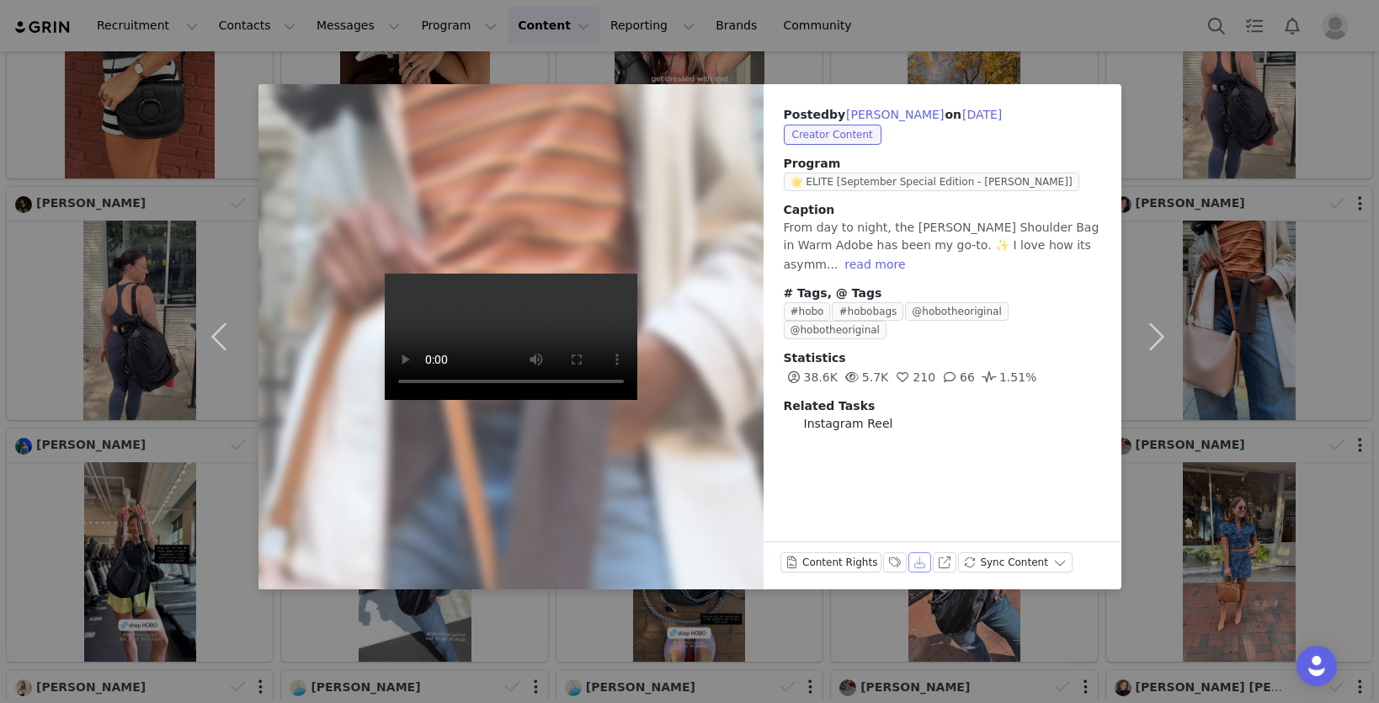
click at [915, 562] on button "Download" at bounding box center [921, 562] width 24 height 20
click at [1107, 211] on div "Posted by [PERSON_NAME] on [DATE] Creator Content Program 🌟 ELITE [September Sp…" at bounding box center [943, 268] width 358 height 369
drag, startPoint x: 1201, startPoint y: 209, endPoint x: 1175, endPoint y: 211, distance: 26.2
click at [1198, 209] on div "Posted by [PERSON_NAME] on [DATE] Creator Content Program 🌟 ELITE [September Sp…" at bounding box center [689, 351] width 1379 height 703
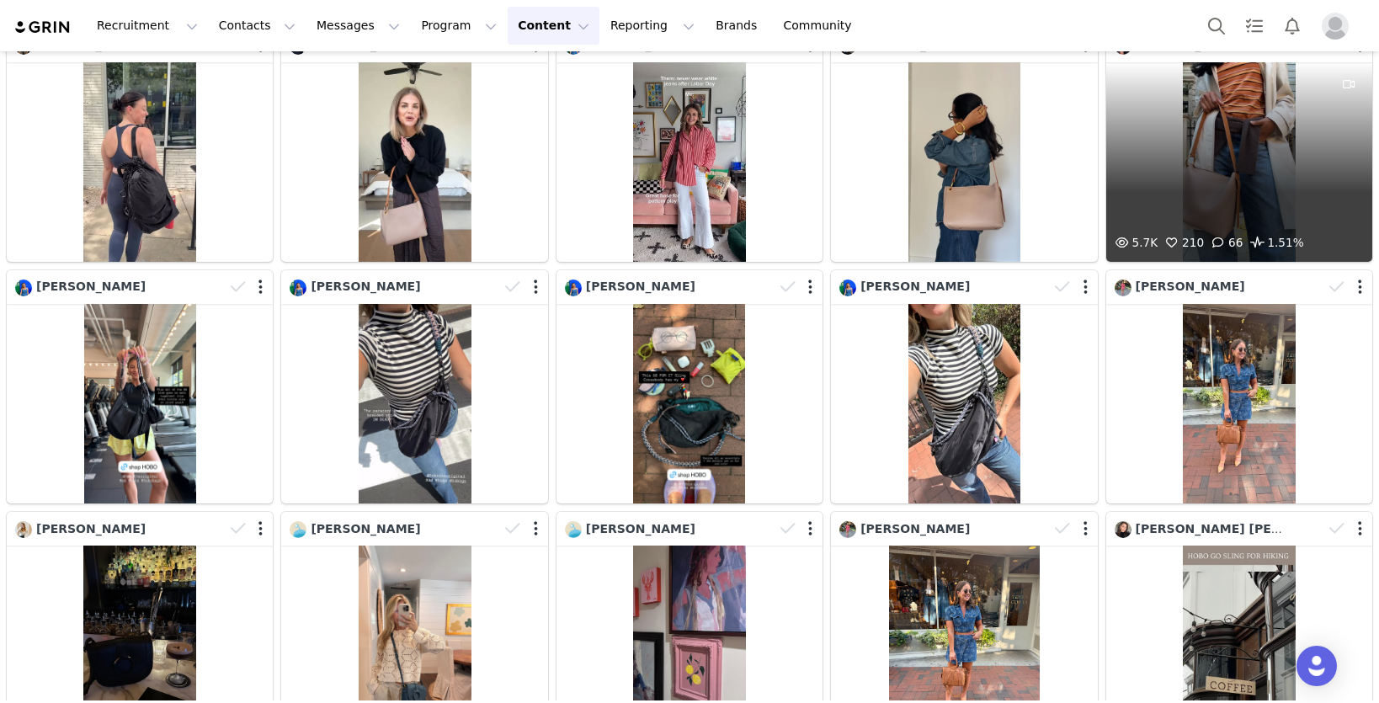
scroll to position [1017, 0]
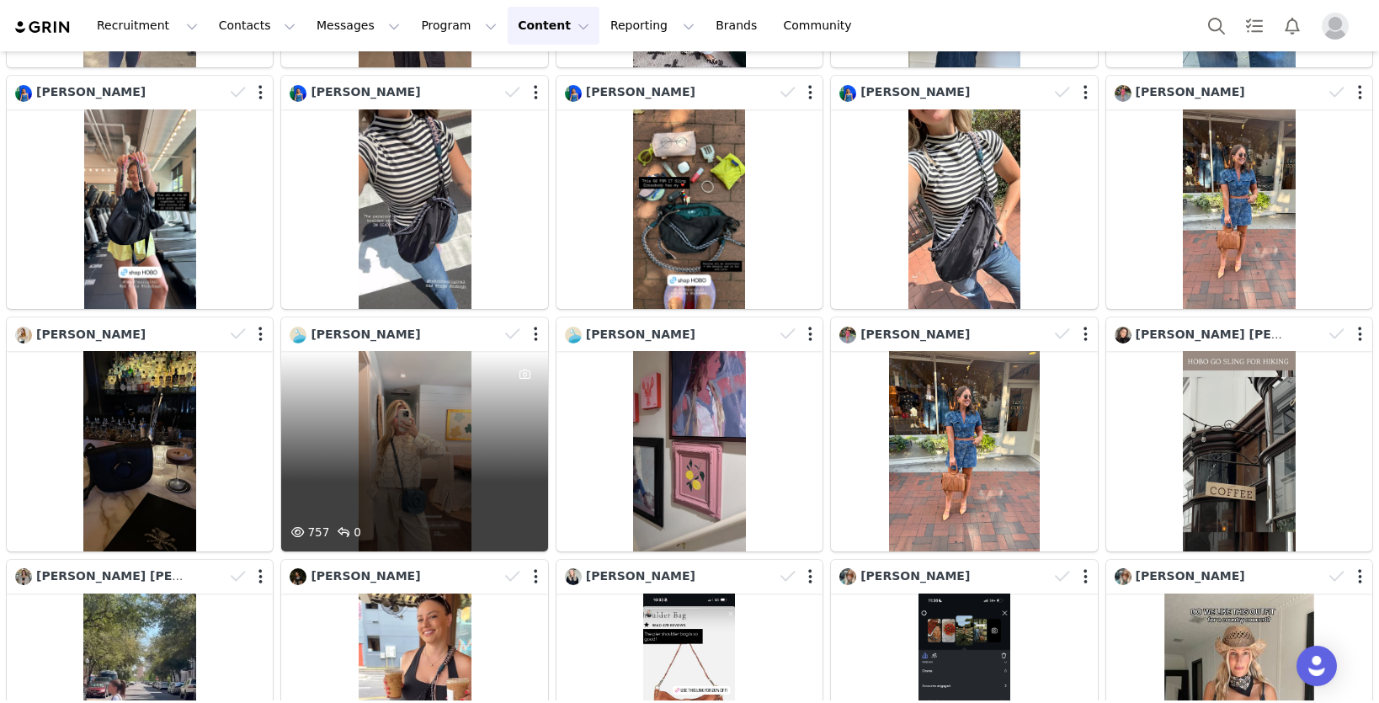
click at [412, 419] on div "757 0" at bounding box center [414, 451] width 266 height 200
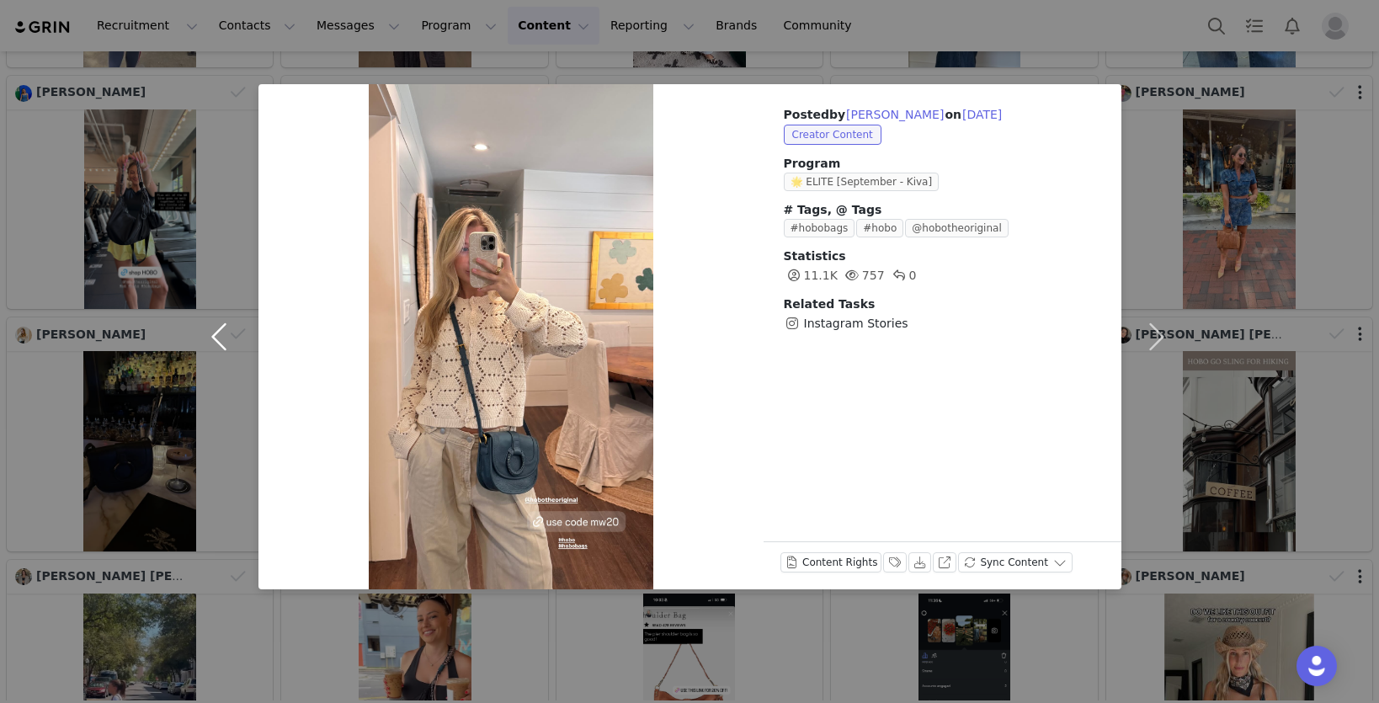
drag, startPoint x: 211, startPoint y: 451, endPoint x: 238, endPoint y: 445, distance: 27.6
click at [211, 450] on button "button" at bounding box center [223, 336] width 71 height 505
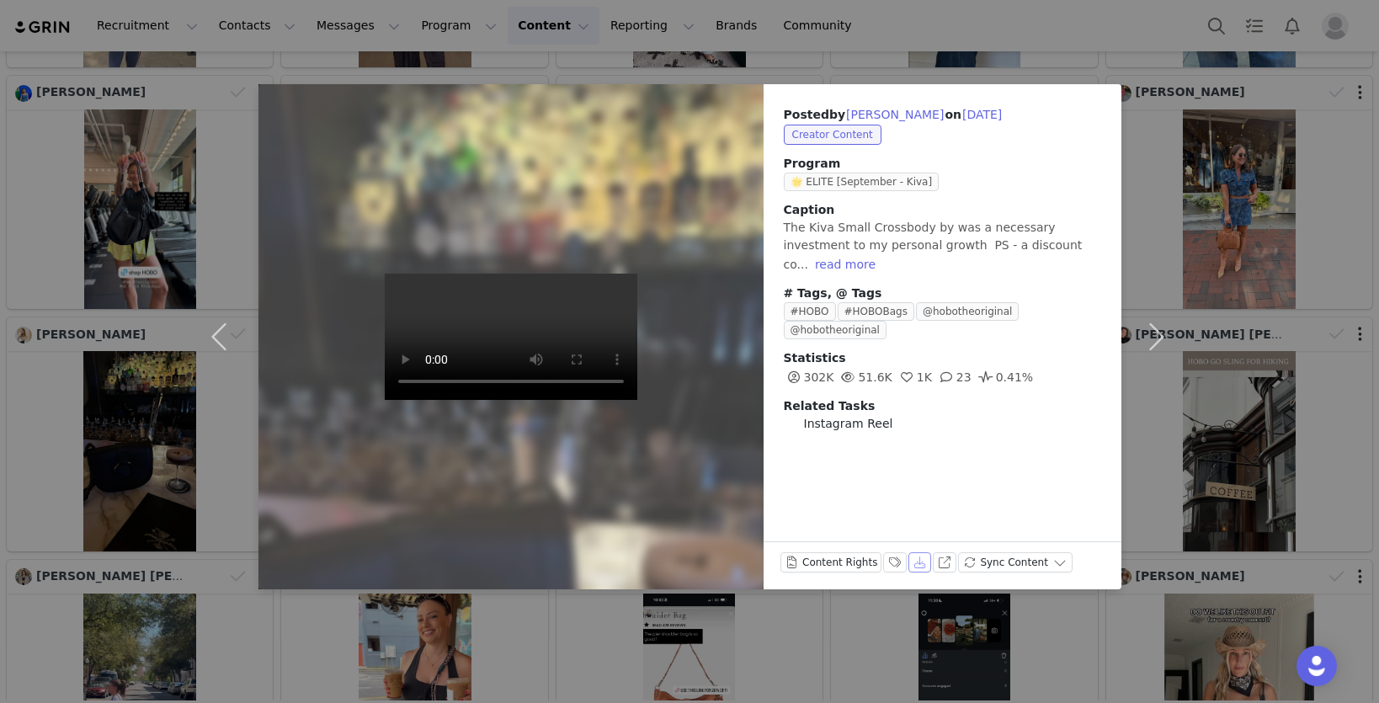
click at [909, 557] on button "Download" at bounding box center [921, 562] width 24 height 20
drag, startPoint x: 1224, startPoint y: 309, endPoint x: 1210, endPoint y: 310, distance: 13.5
click at [1224, 309] on div "Posted by [PERSON_NAME] on [DATE] Creator Content Program 🌟 ELITE [September - …" at bounding box center [689, 351] width 1379 height 703
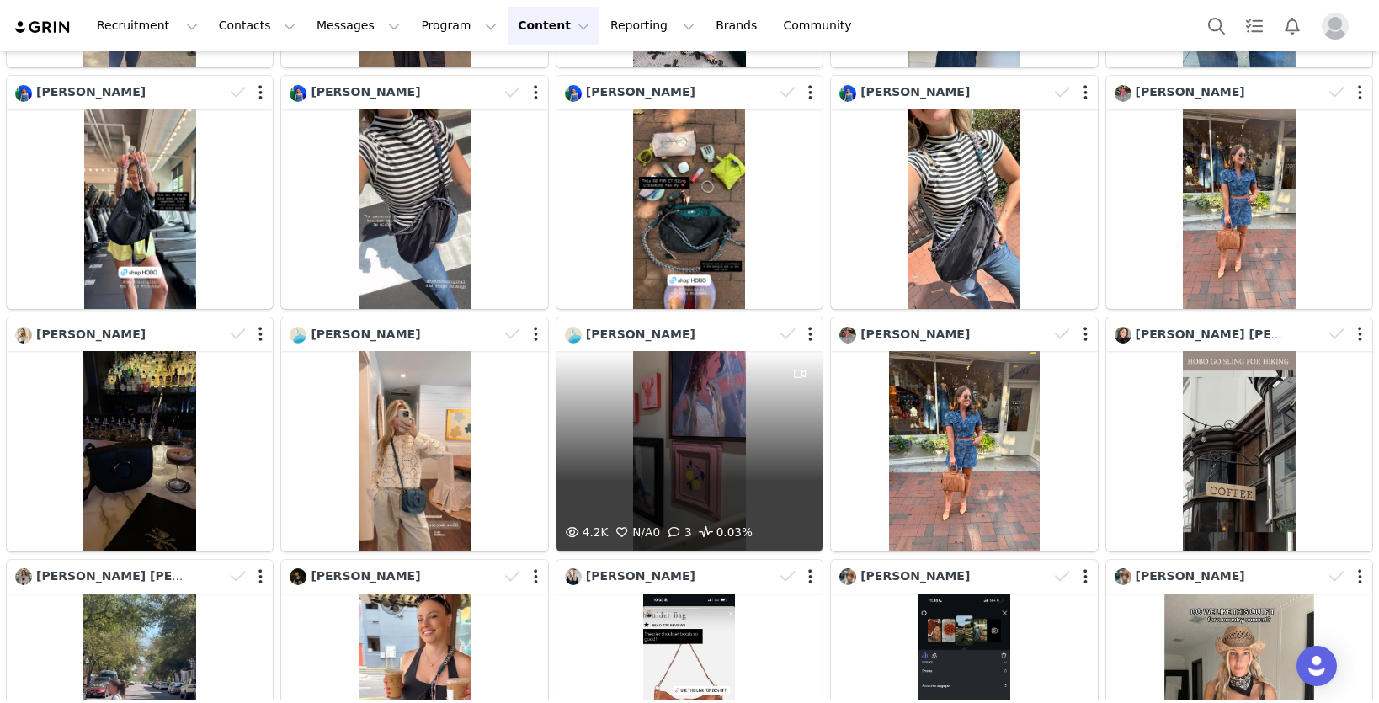
click at [759, 445] on div "4.2K N/A 0 3 0.03%" at bounding box center [690, 451] width 266 height 200
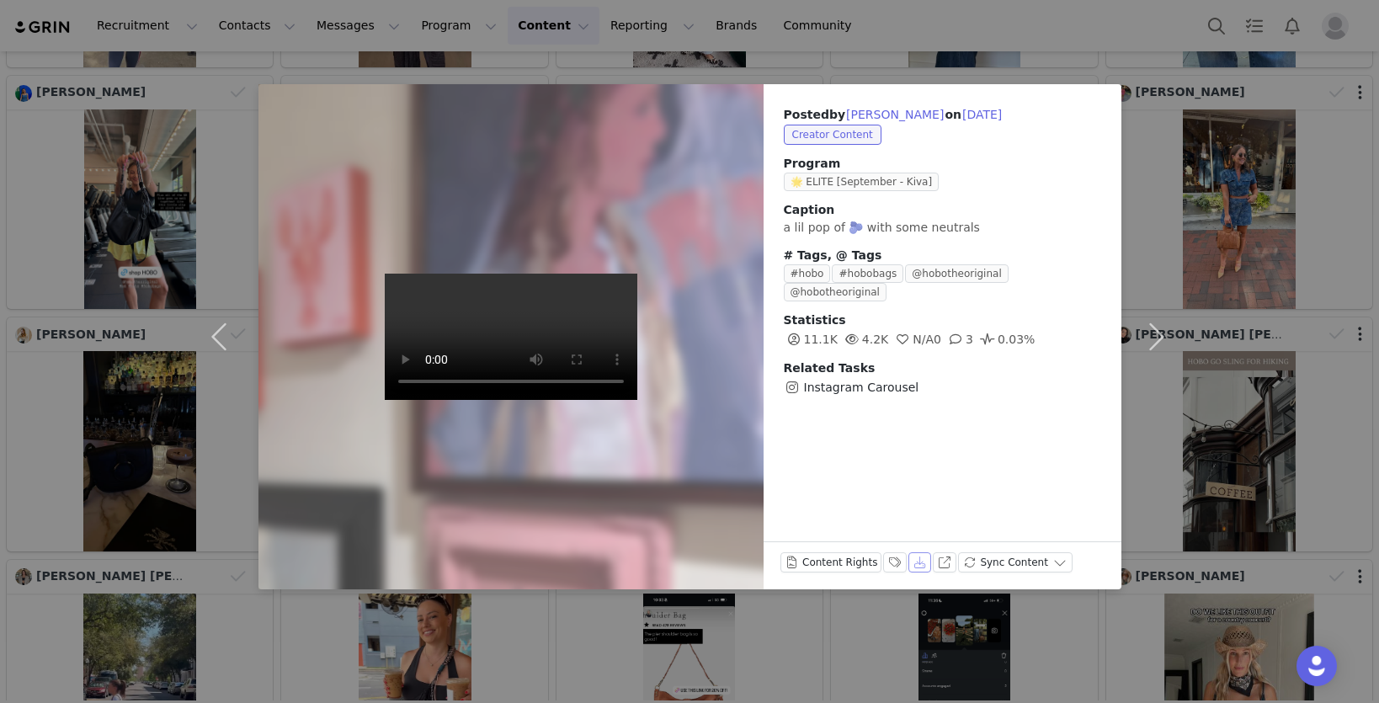
click at [914, 567] on button "Download" at bounding box center [921, 562] width 24 height 20
click at [1181, 260] on button "button" at bounding box center [1157, 336] width 71 height 505
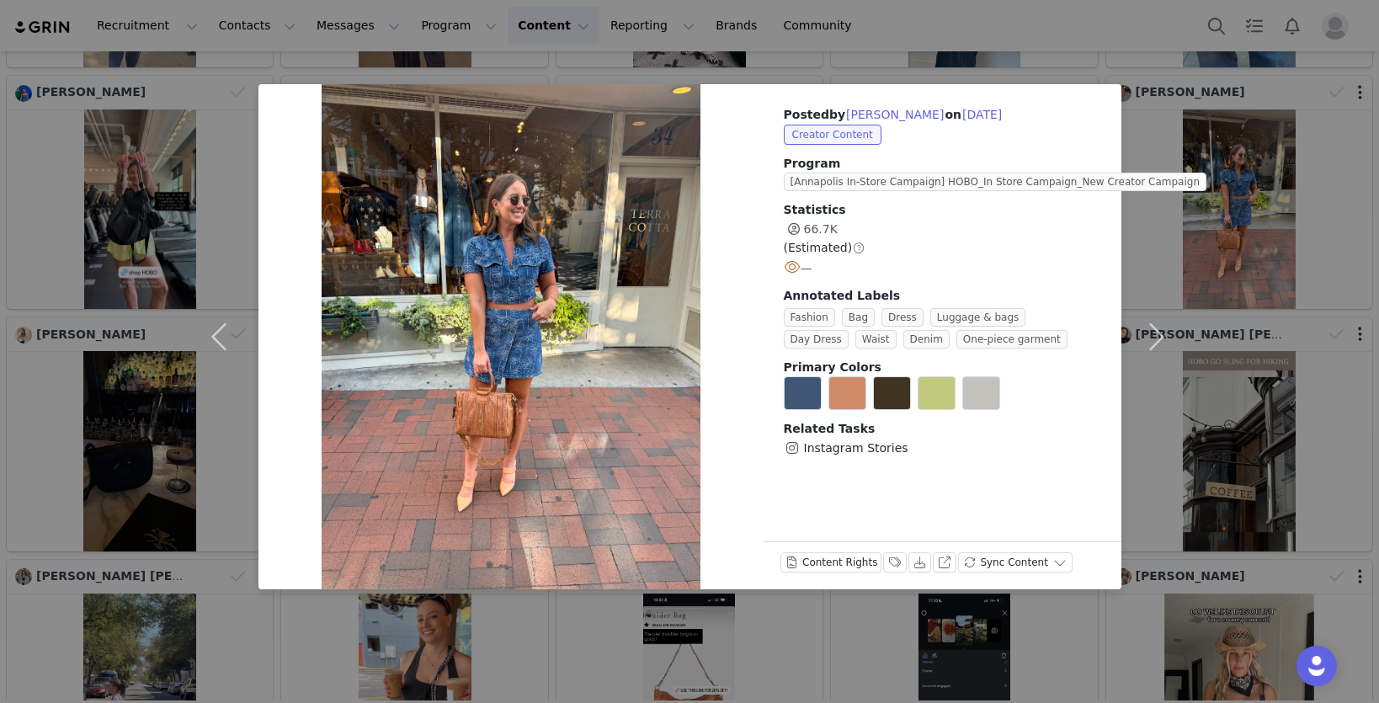
click at [1208, 253] on div "Posted by [PERSON_NAME] on [DATE] Creator Content Program [Annapolis In-Store C…" at bounding box center [689, 351] width 1379 height 703
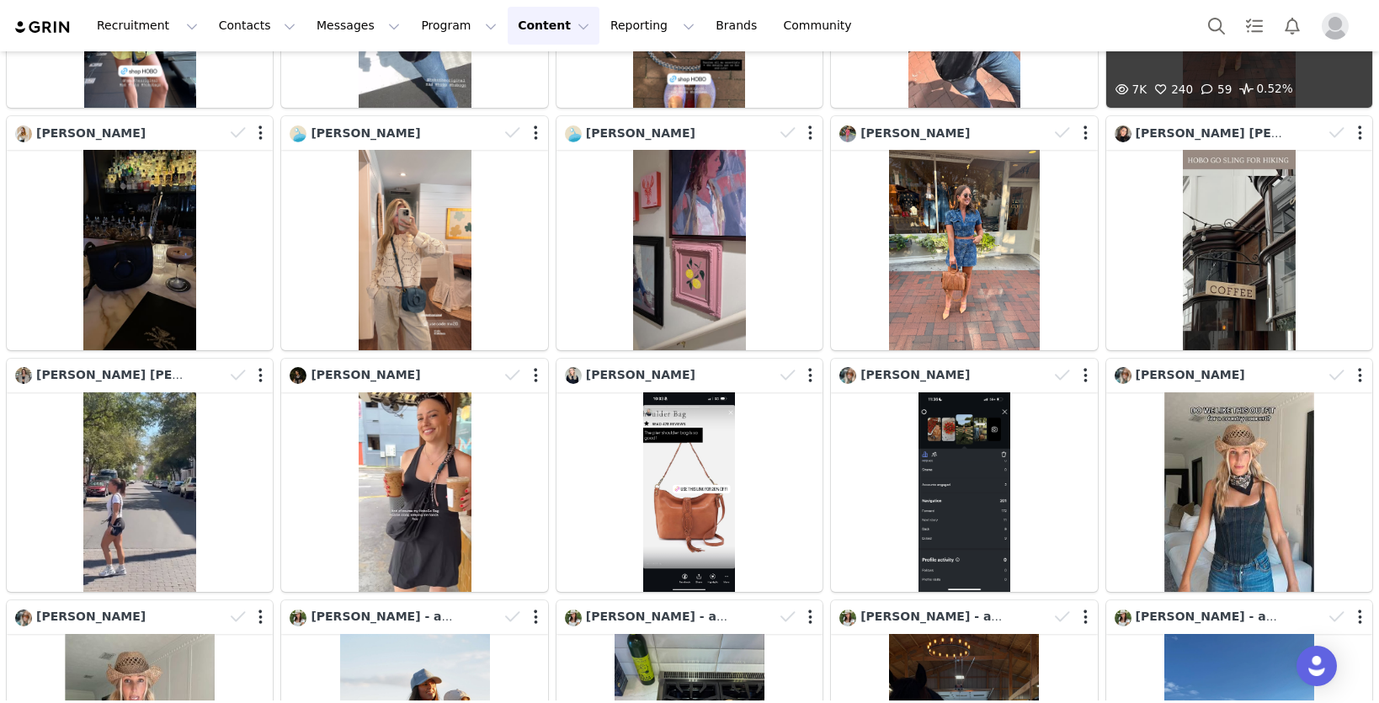
scroll to position [1220, 0]
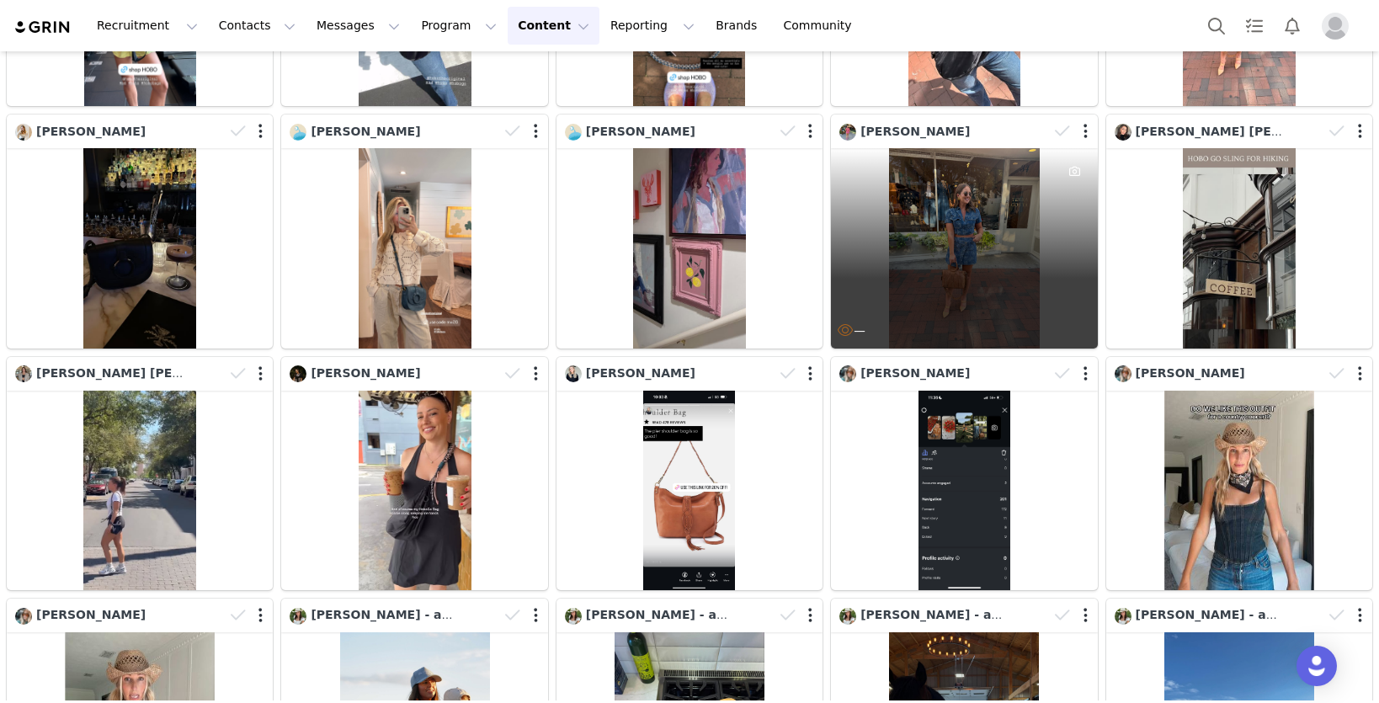
click at [1000, 274] on div "—" at bounding box center [964, 248] width 266 height 200
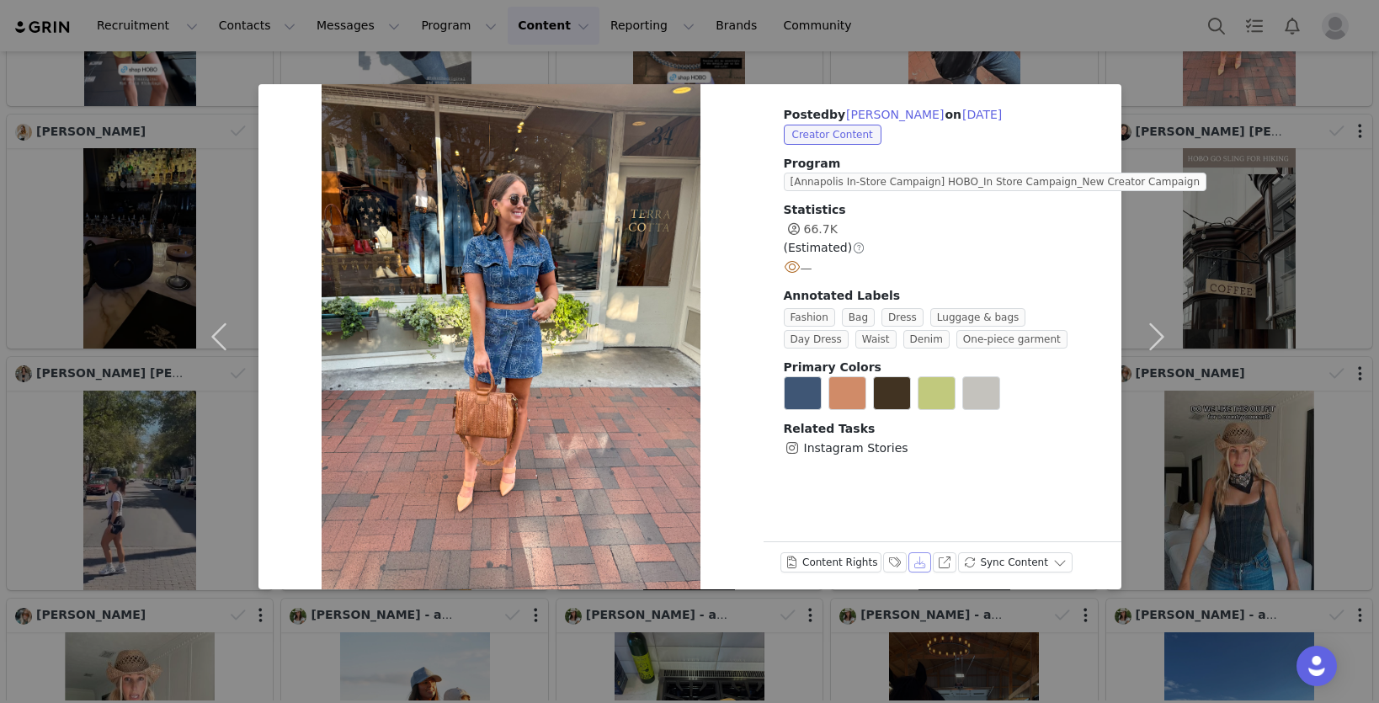
click at [920, 563] on button "Download" at bounding box center [921, 562] width 24 height 20
click at [1197, 278] on div "Posted by [PERSON_NAME] on [DATE] Creator Content Program [Annapolis In-Store C…" at bounding box center [689, 351] width 1379 height 703
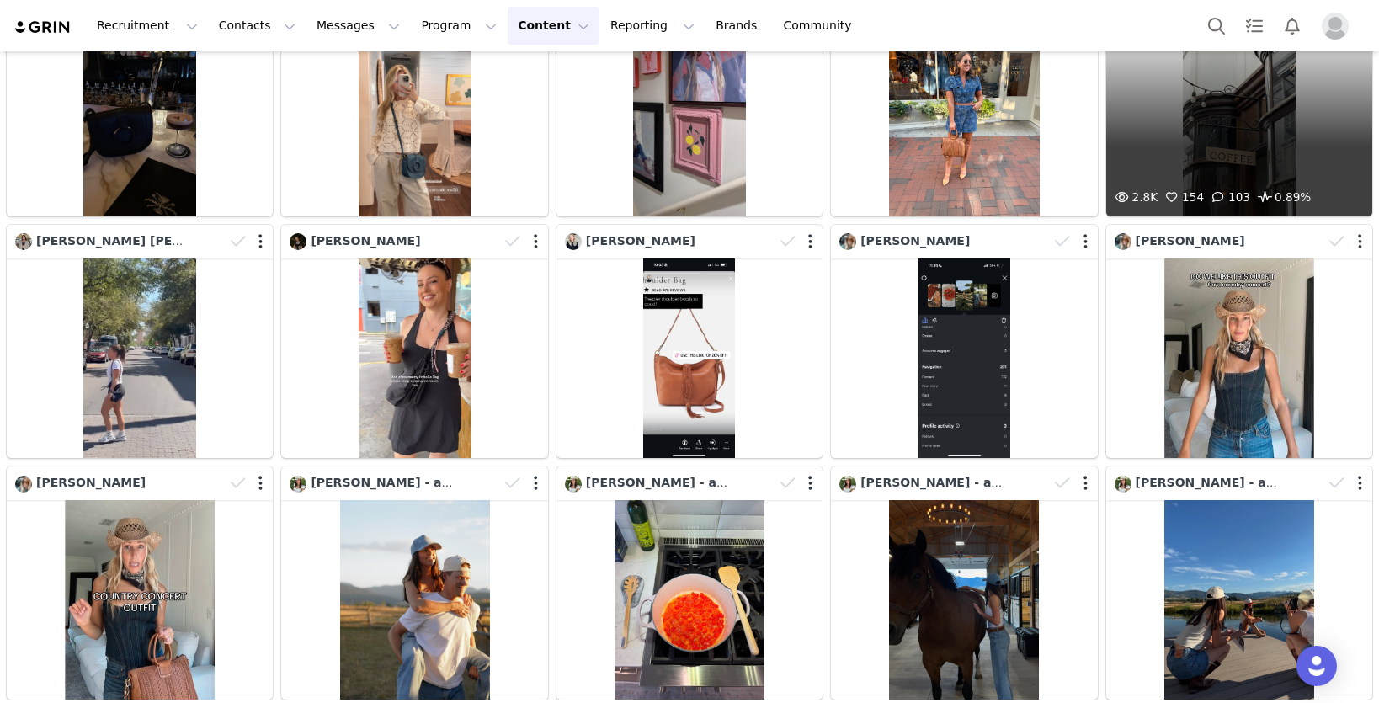
scroll to position [1357, 0]
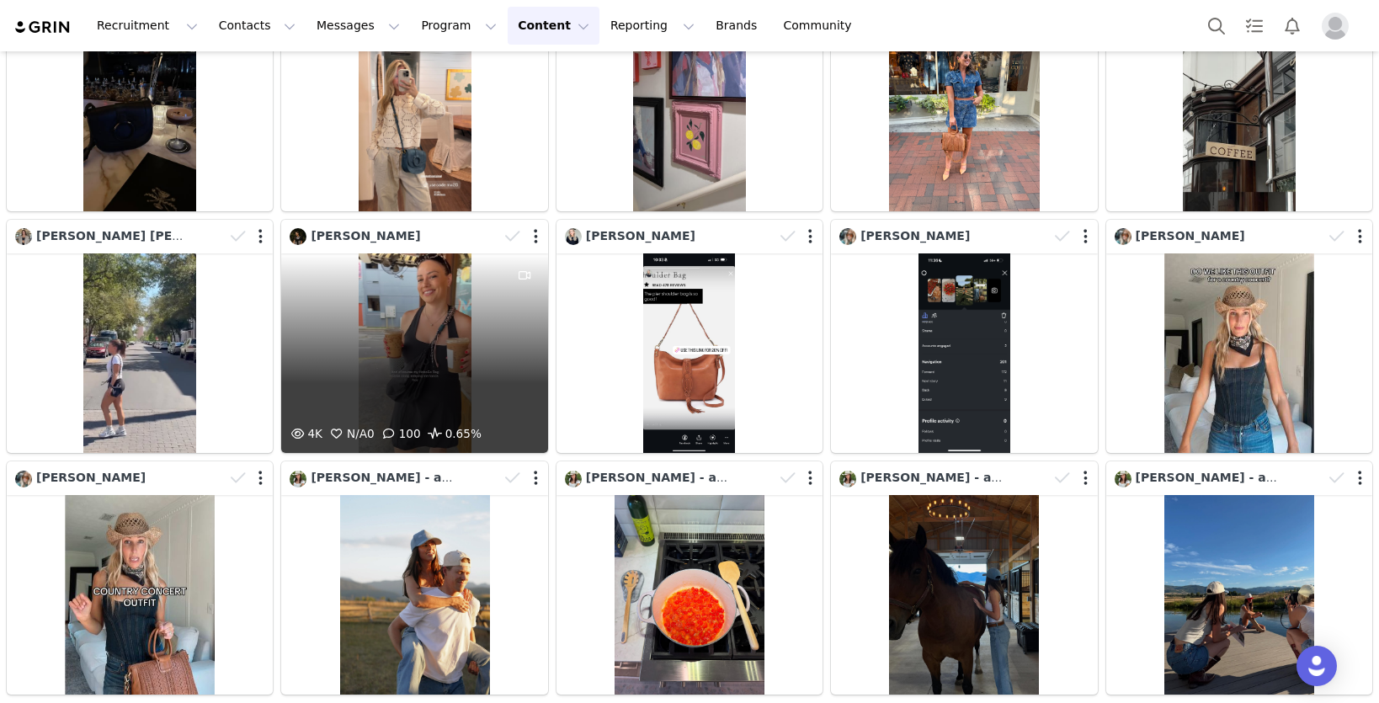
click at [376, 324] on div "4K N/A 0 100 0.65%" at bounding box center [414, 353] width 266 height 200
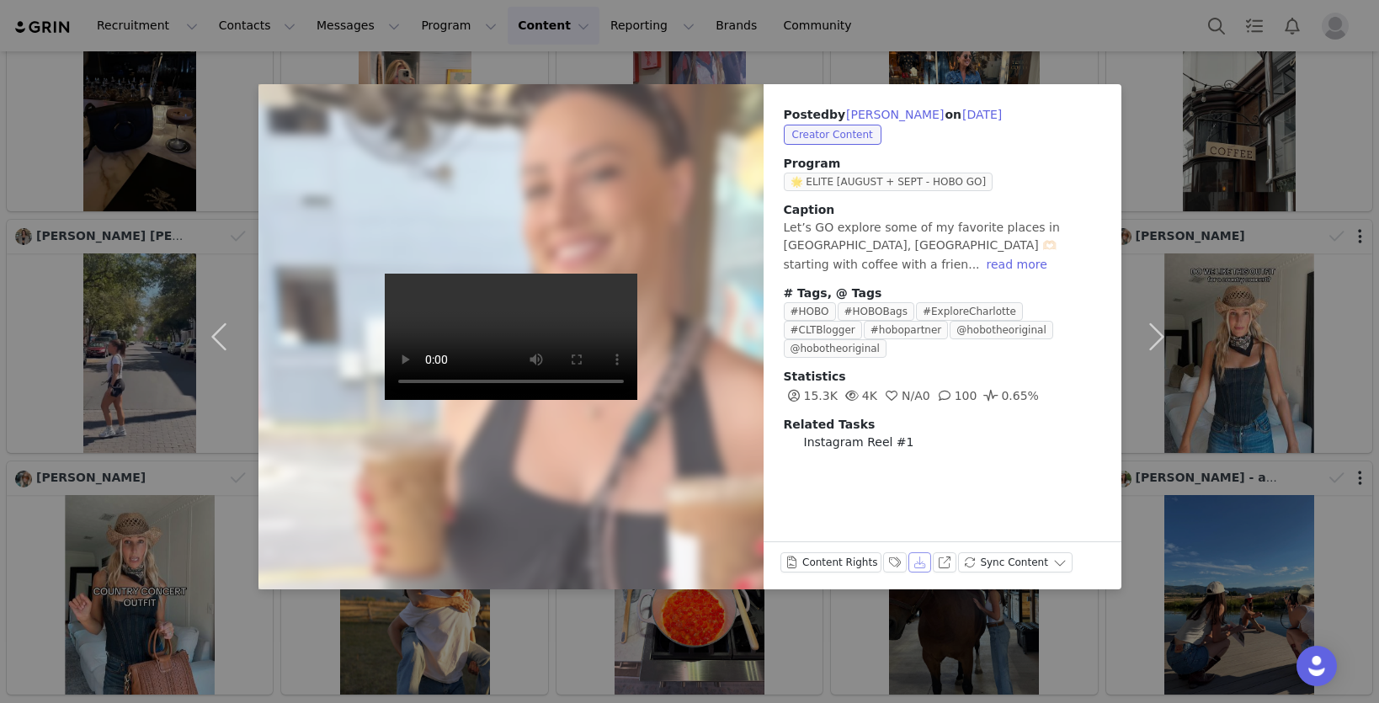
click at [918, 565] on button "Download" at bounding box center [921, 562] width 24 height 20
click at [1228, 320] on div "Posted by [PERSON_NAME] on [DATE] Creator Content Program 🌟 ELITE [AUGUST + SEP…" at bounding box center [689, 351] width 1379 height 703
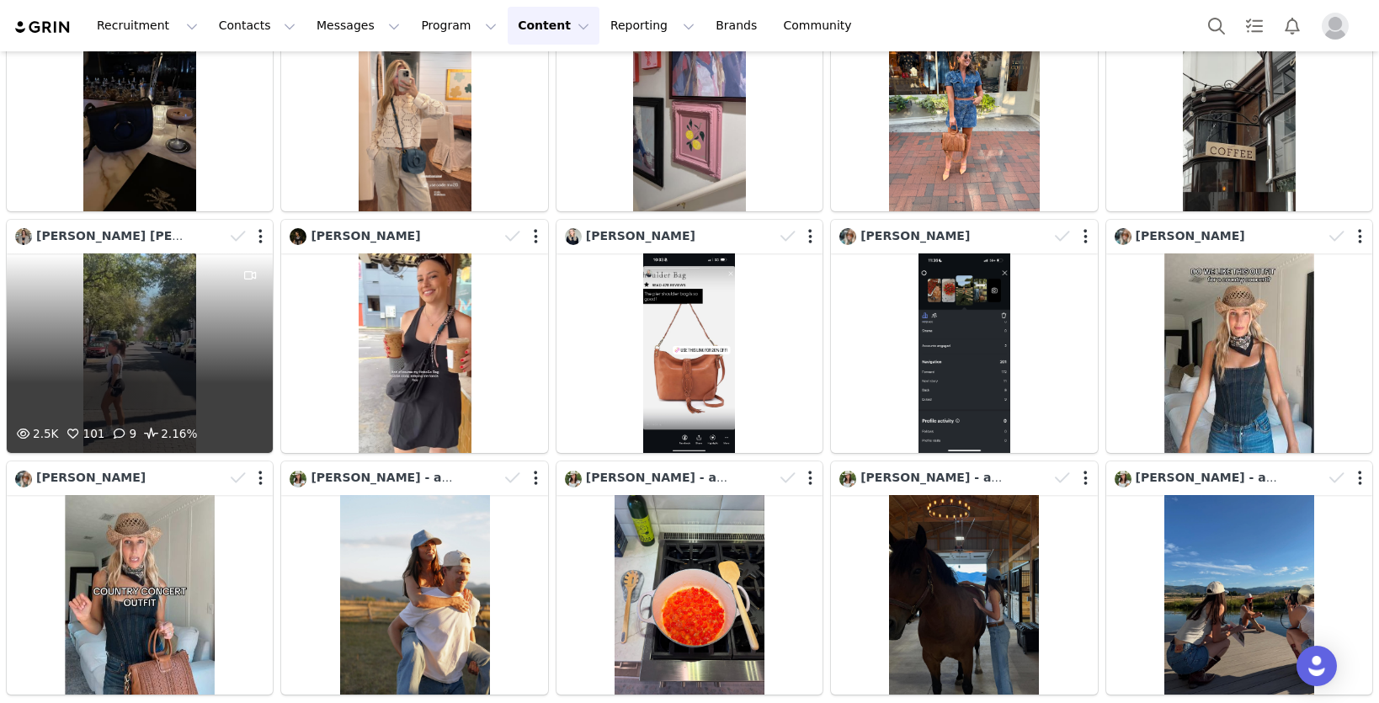
click at [190, 356] on div "2.5K 101 9 2.16%" at bounding box center [140, 353] width 266 height 200
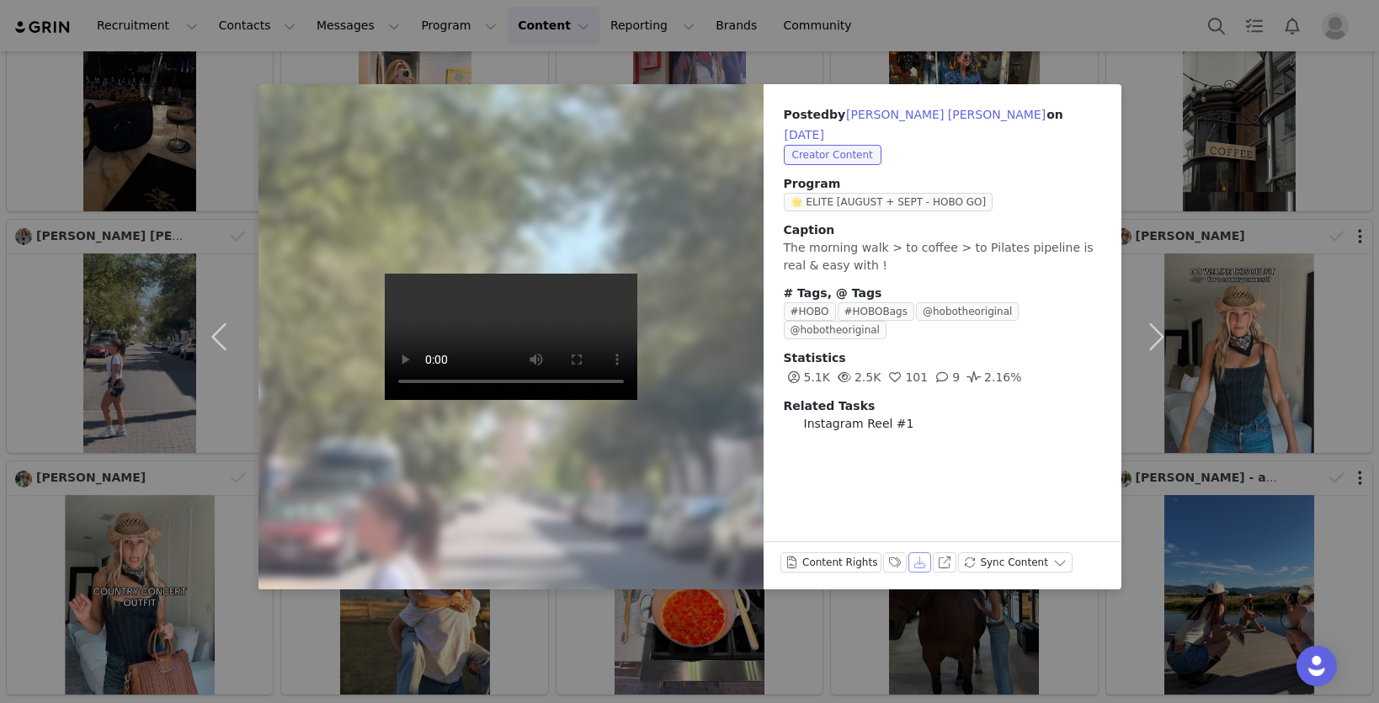
click at [910, 564] on button "Download" at bounding box center [921, 562] width 24 height 20
click at [820, 558] on button "Content Rights" at bounding box center [832, 562] width 102 height 20
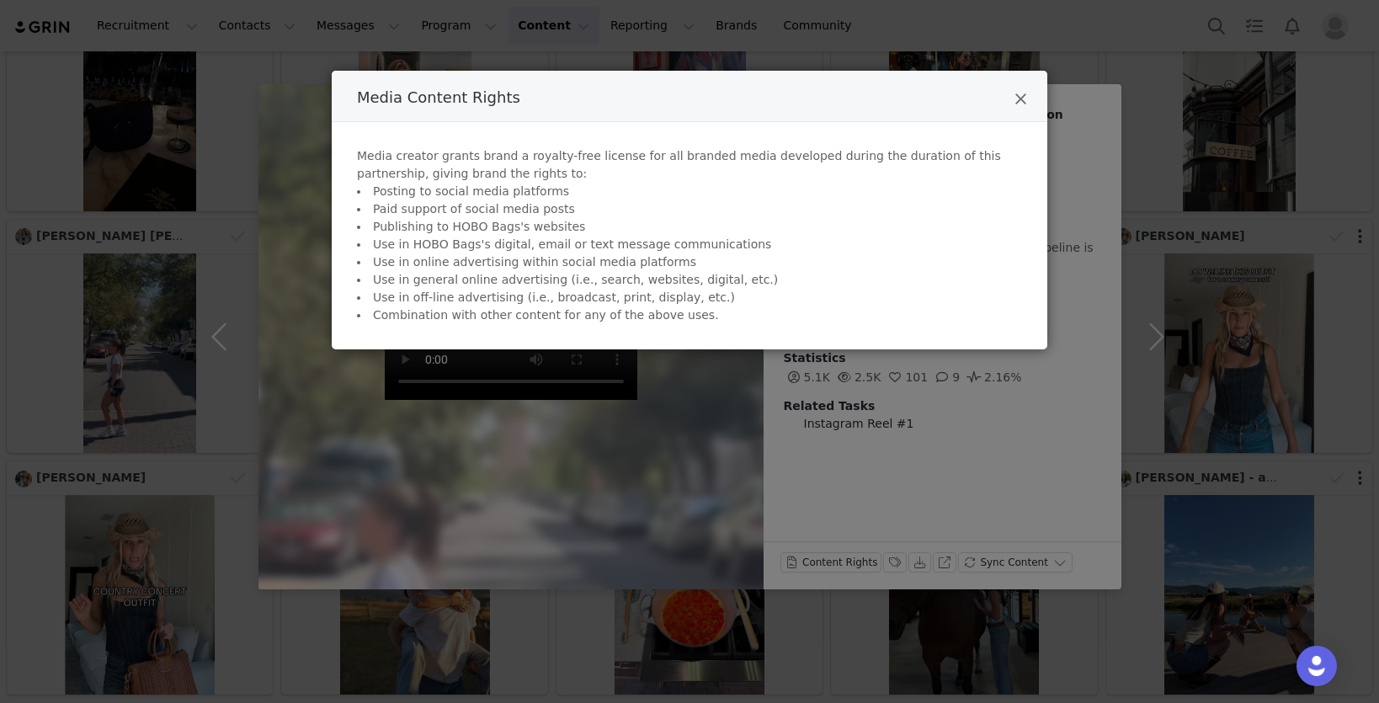
click at [1277, 376] on div "Media Content Rights Media creator grants brand a royalty-free license for all …" at bounding box center [689, 351] width 1379 height 703
click at [1027, 102] on div "Media Content Rights" at bounding box center [690, 96] width 716 height 51
click at [1025, 100] on icon "Close" at bounding box center [1021, 99] width 13 height 17
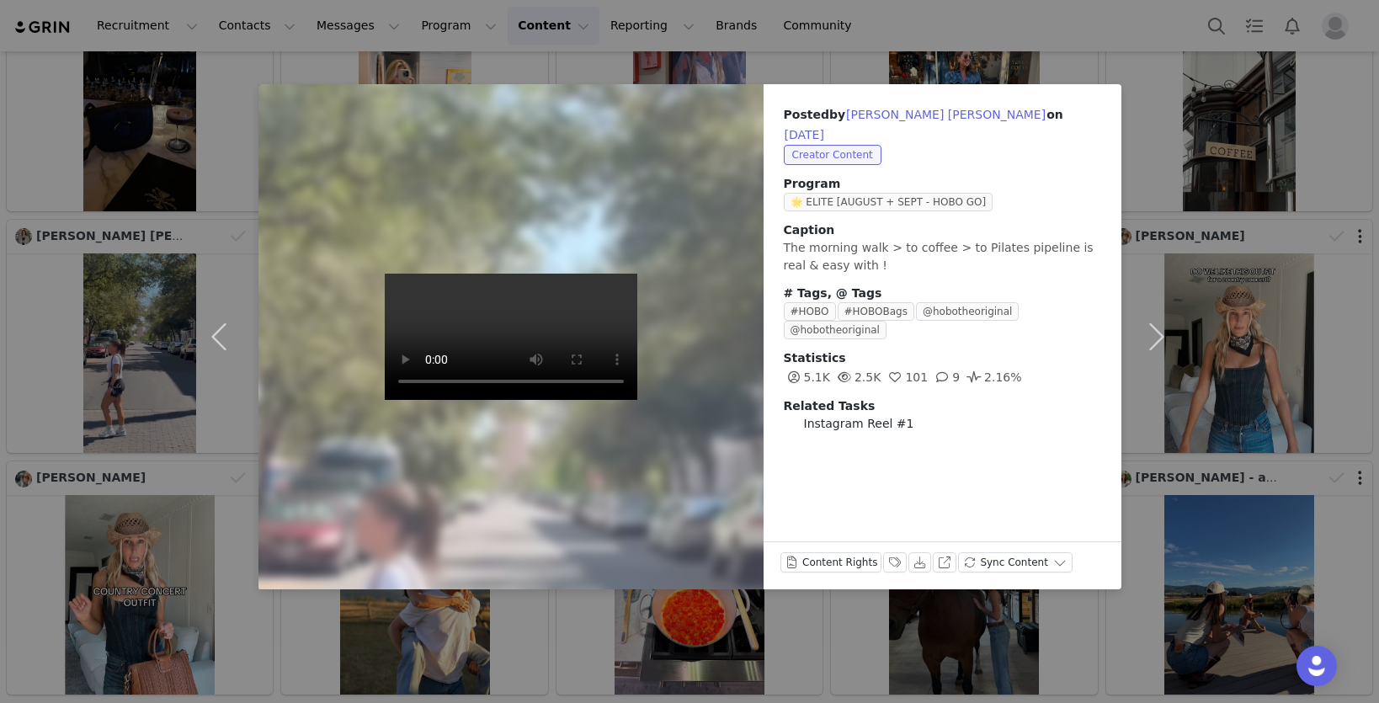
click at [1249, 353] on div "Posted by [PERSON_NAME] [PERSON_NAME] on [DATE] Creator Content Program 🌟 ELITE…" at bounding box center [689, 351] width 1379 height 703
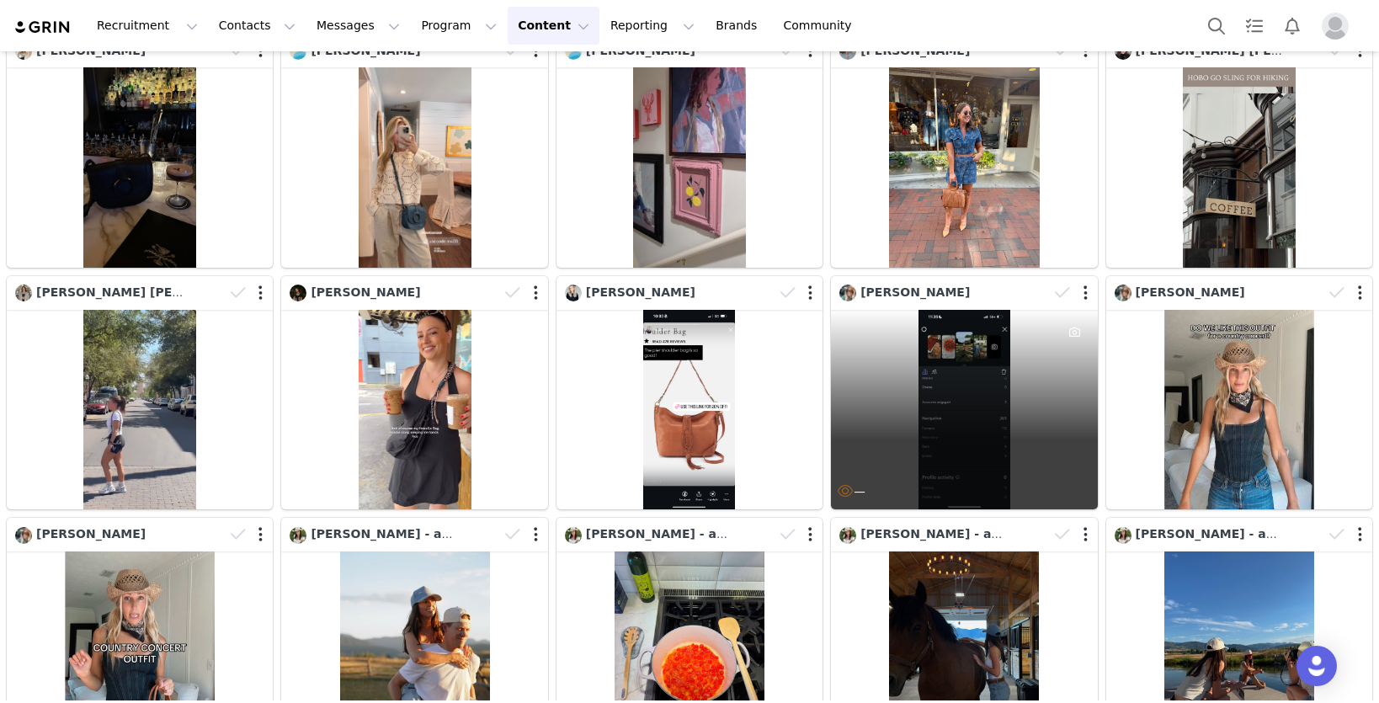
scroll to position [1238, 0]
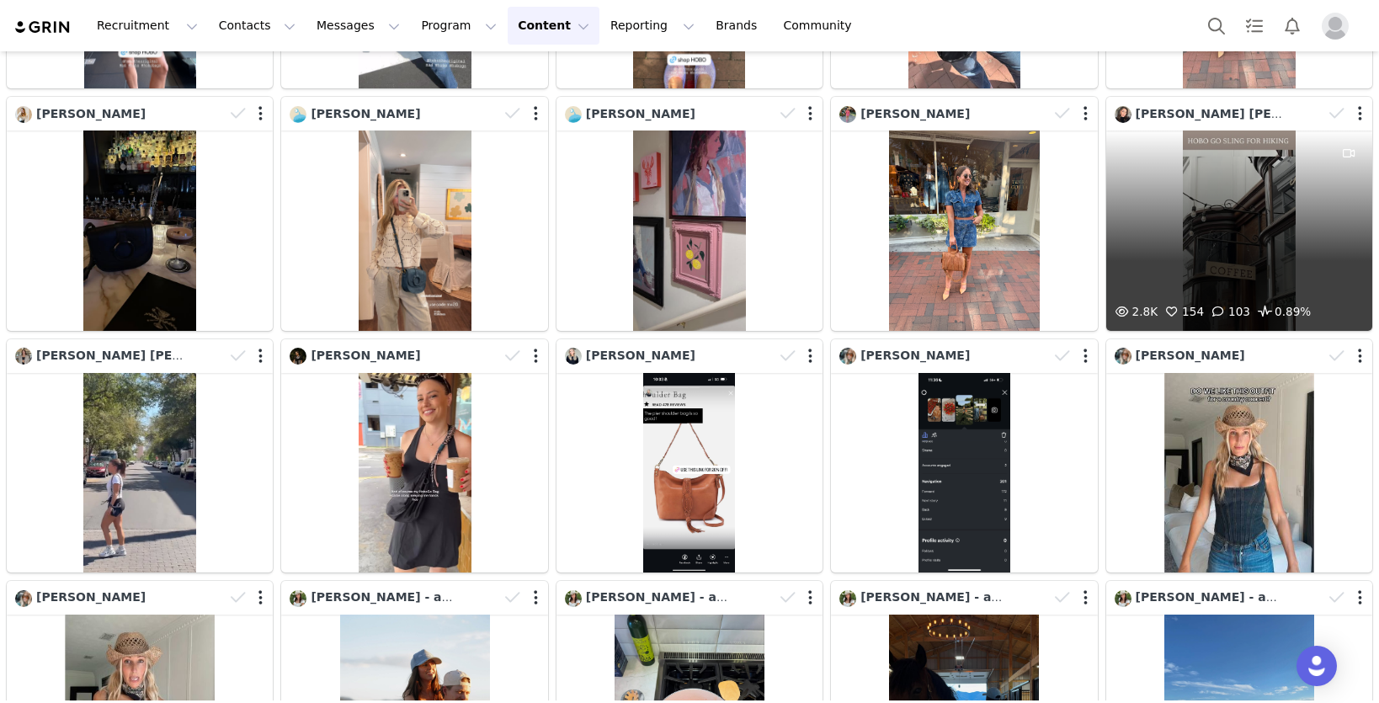
click at [1288, 264] on div "2.8K 154 103 0.89%" at bounding box center [1240, 231] width 266 height 200
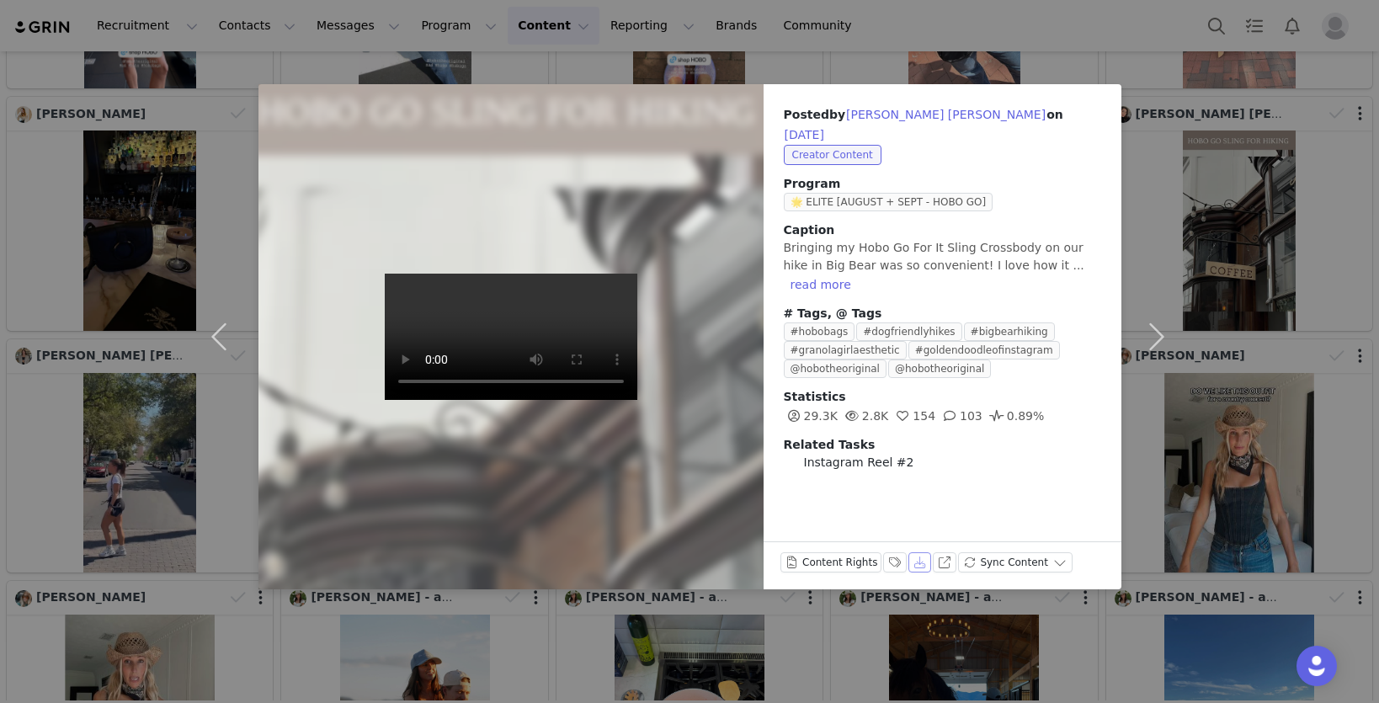
click at [915, 565] on button "Download" at bounding box center [921, 562] width 24 height 20
click at [1160, 200] on button "button" at bounding box center [1157, 336] width 71 height 505
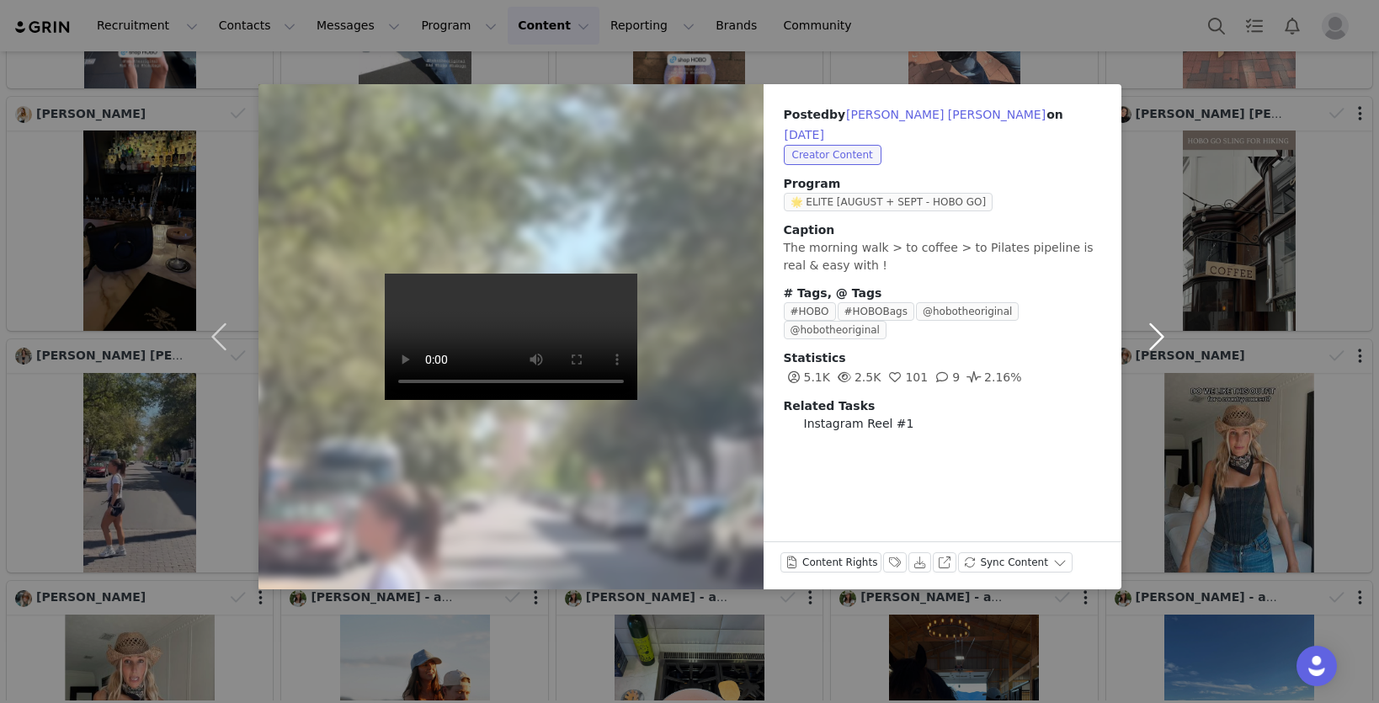
click at [1176, 199] on button "button" at bounding box center [1157, 336] width 71 height 505
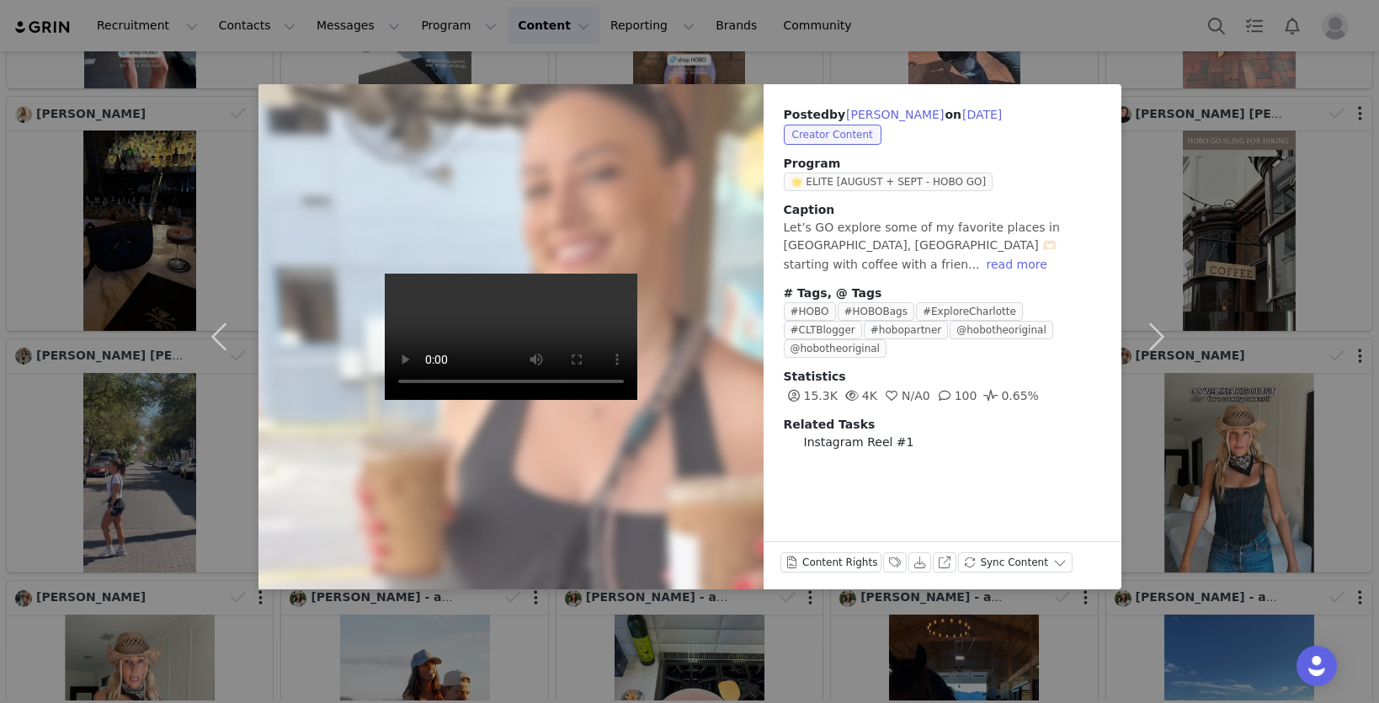
click at [1224, 230] on div "Posted by [PERSON_NAME] on [DATE] Creator Content Program 🌟 ELITE [AUGUST + SEP…" at bounding box center [689, 351] width 1379 height 703
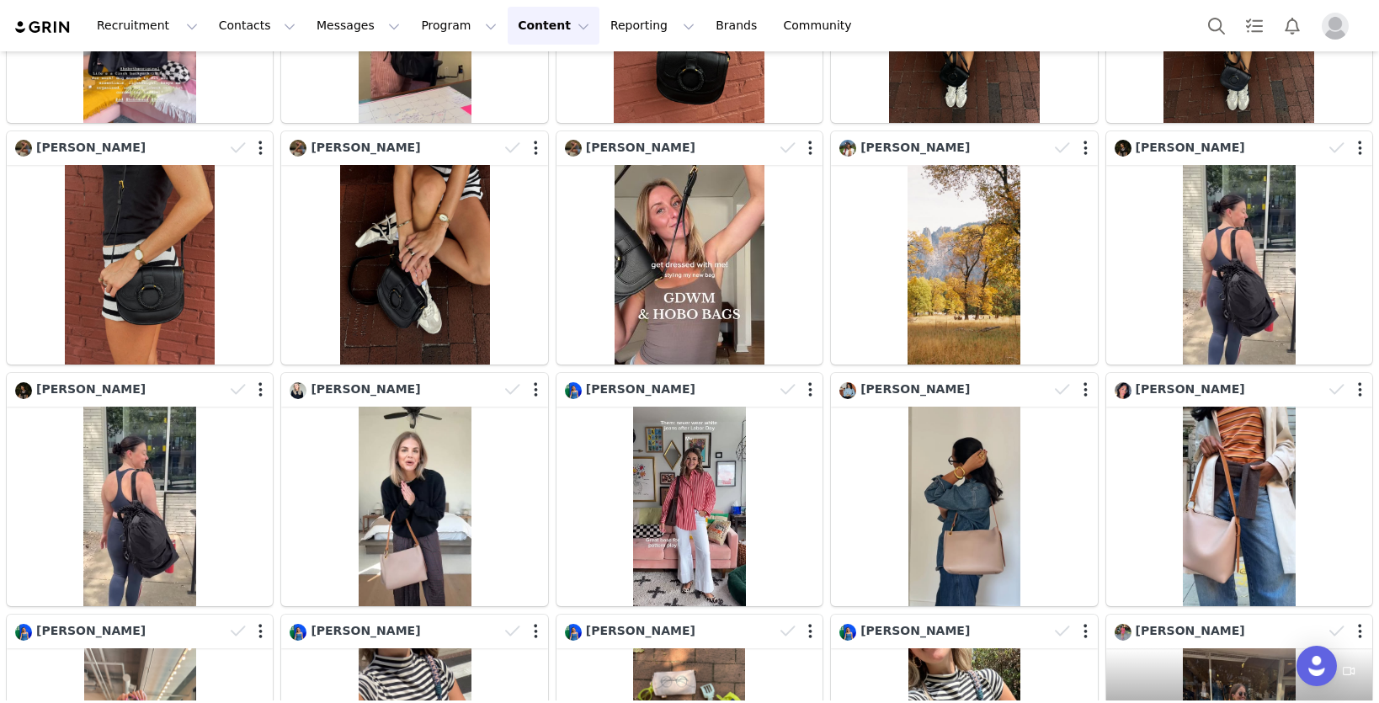
scroll to position [0, 0]
